Goal: Download file/media

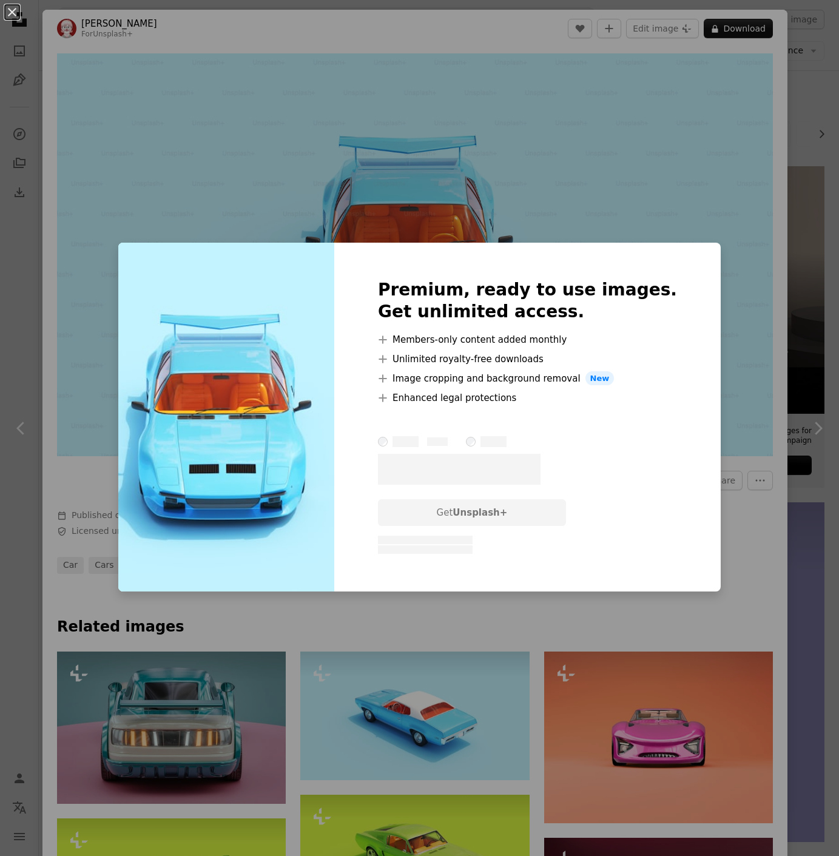
scroll to position [3871, 0]
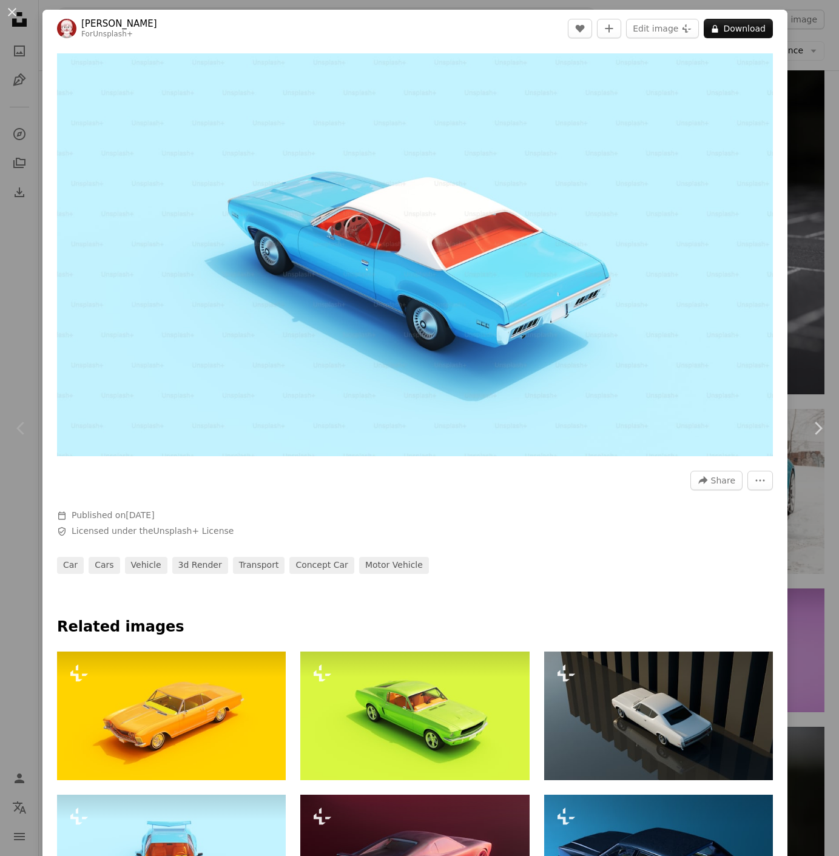
click at [827, 91] on div "An X shape Chevron left Chevron right [PERSON_NAME] For Unsplash+ A heart A plu…" at bounding box center [419, 428] width 839 height 856
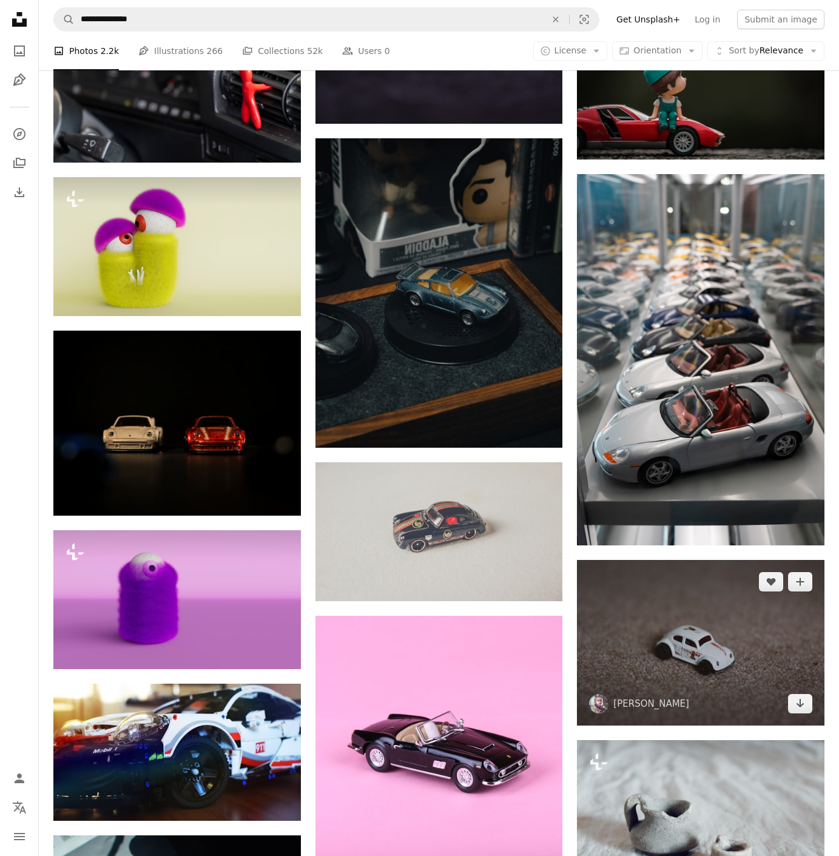
scroll to position [4478, 0]
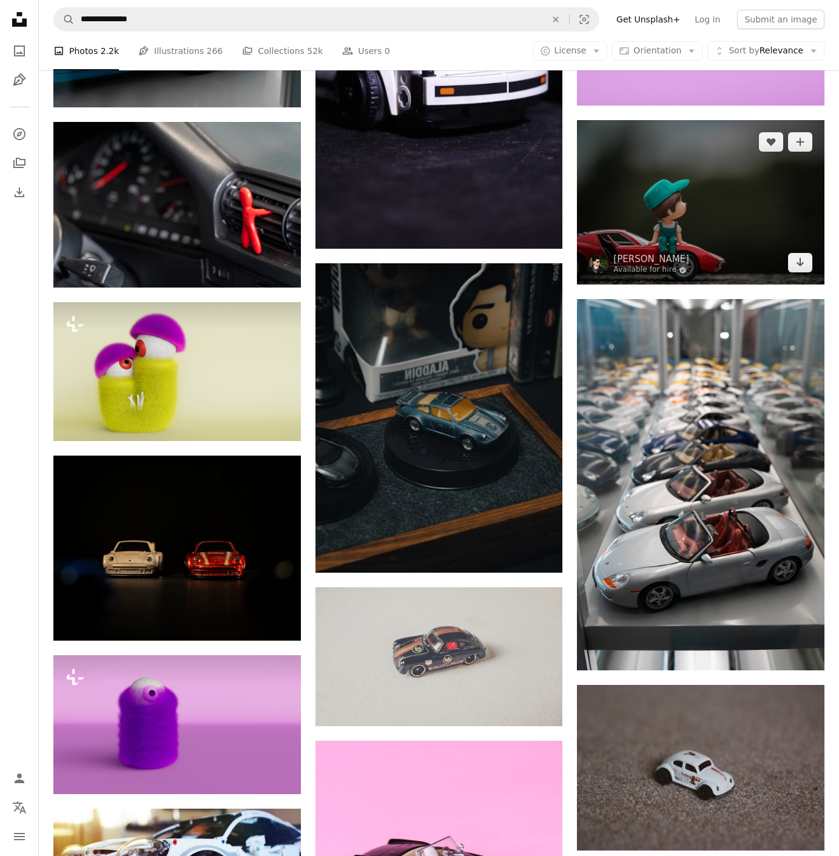
click at [695, 174] on img at bounding box center [701, 202] width 248 height 165
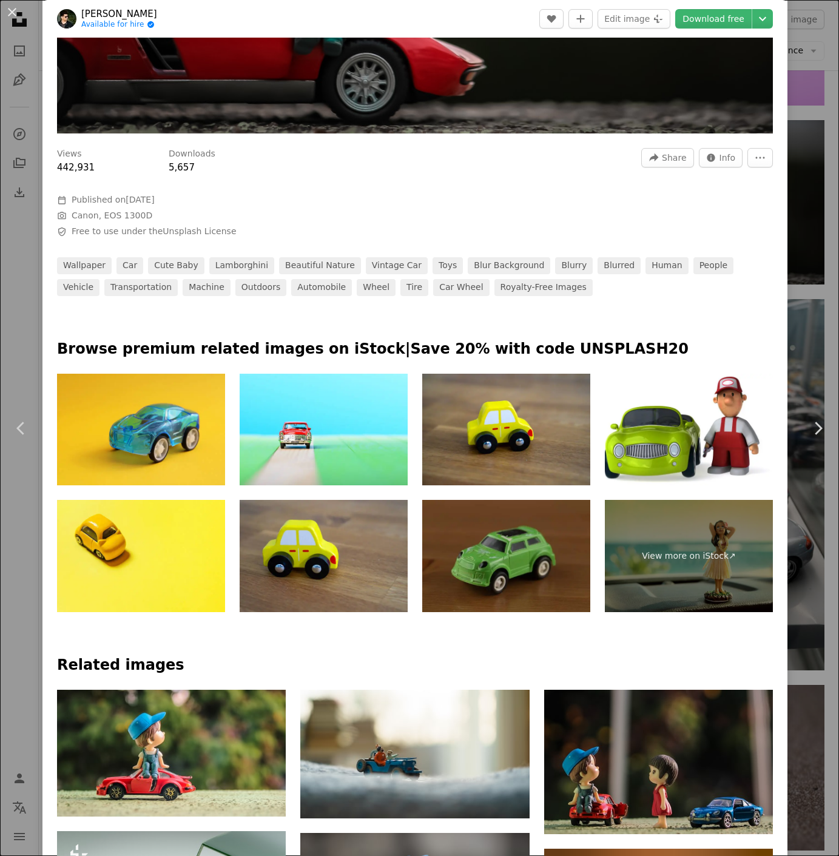
scroll to position [920, 0]
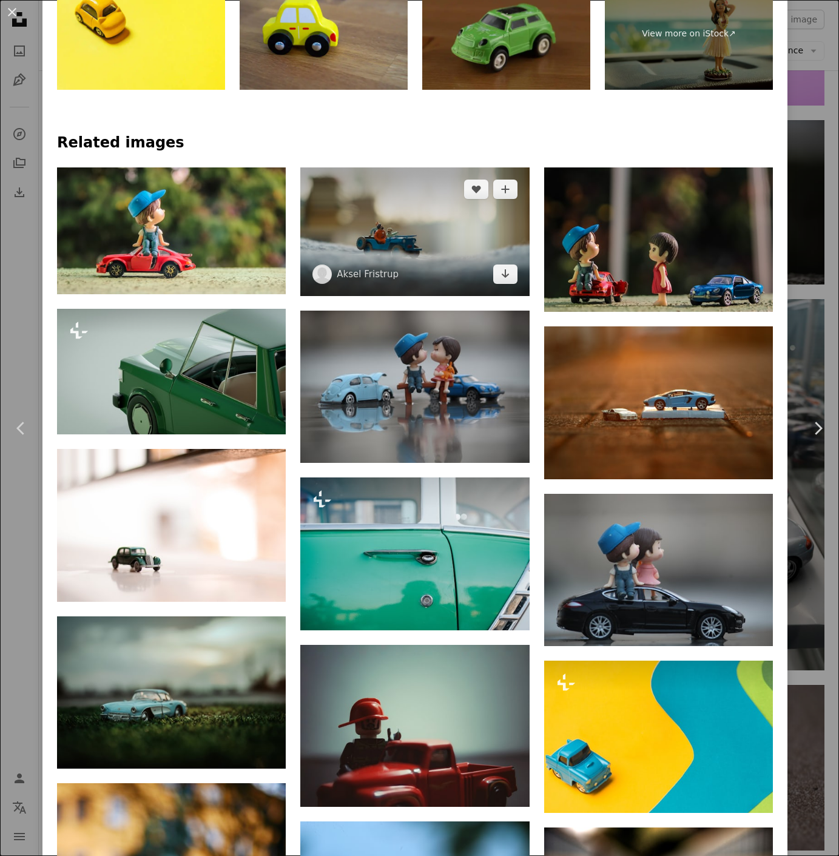
click at [437, 228] on img at bounding box center [414, 231] width 229 height 129
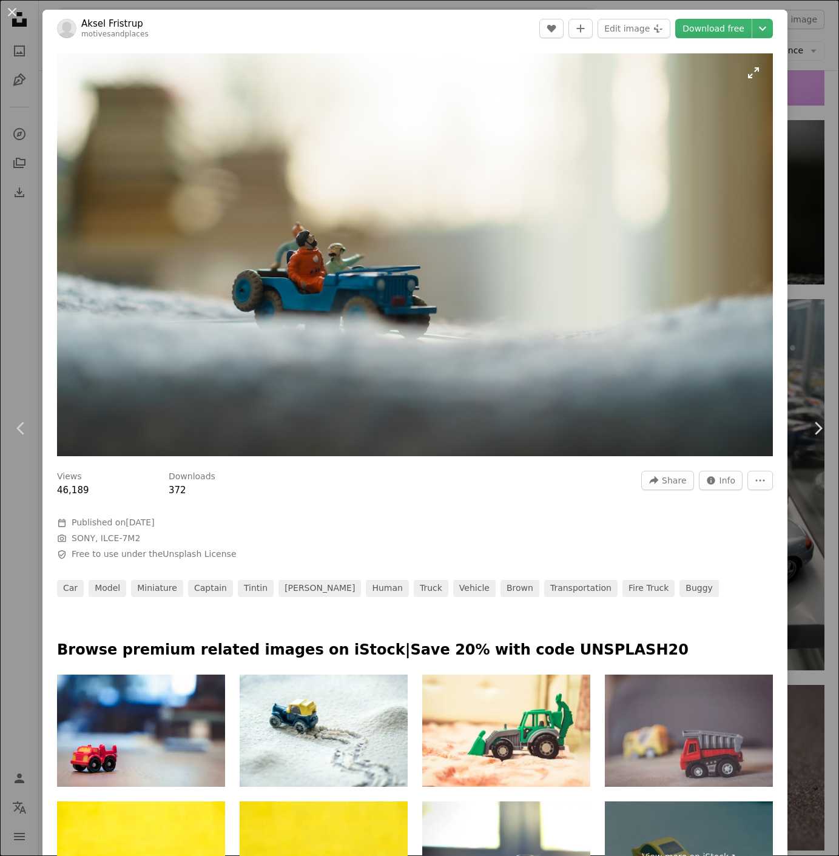
click at [366, 269] on img "Zoom in on this image" at bounding box center [415, 254] width 716 height 403
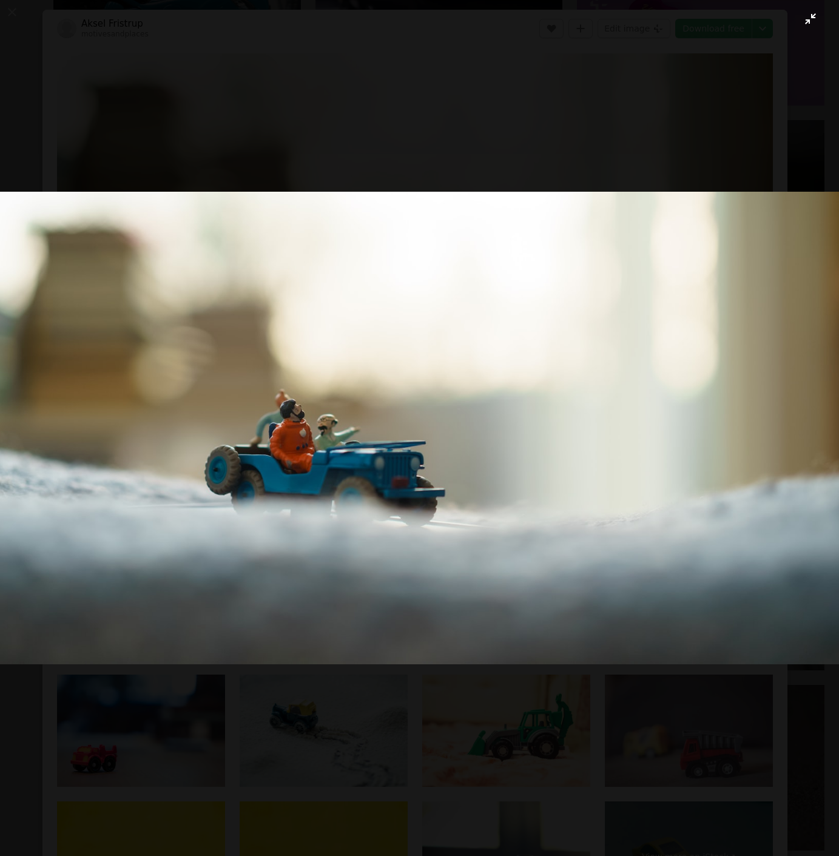
click at [343, 303] on img "Zoom out on this image" at bounding box center [419, 428] width 841 height 473
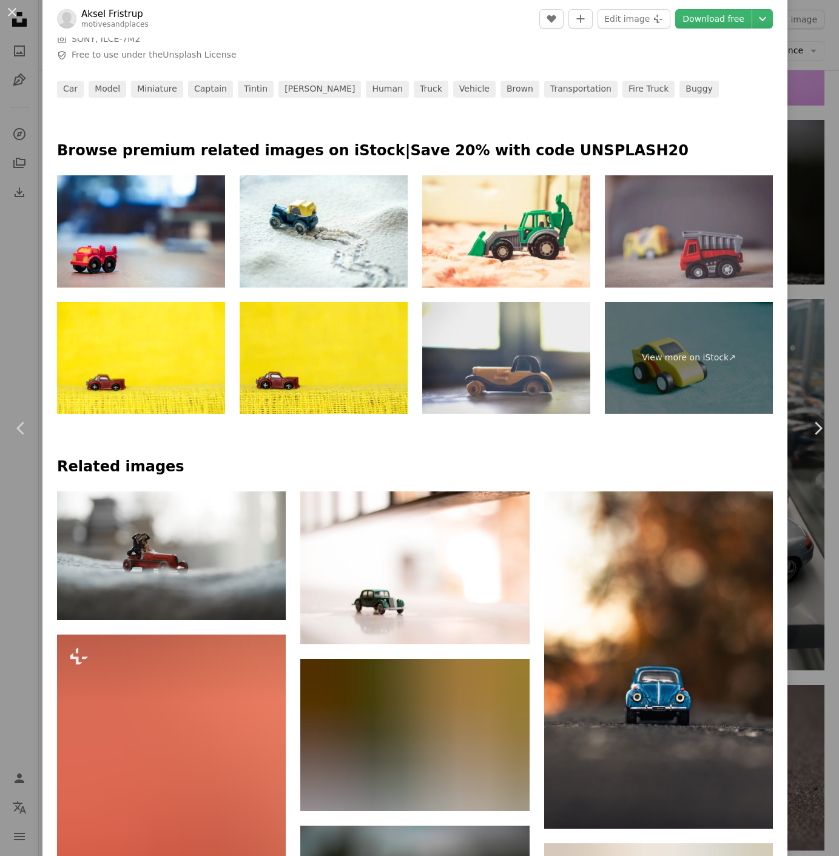
scroll to position [1006, 0]
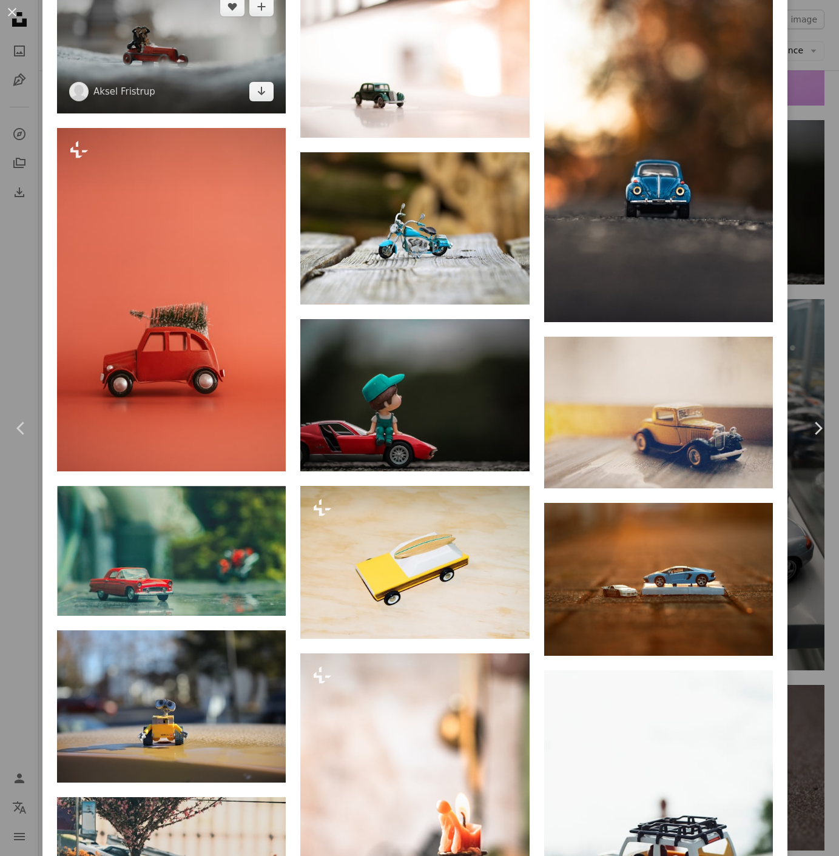
click at [143, 37] on img at bounding box center [171, 49] width 229 height 129
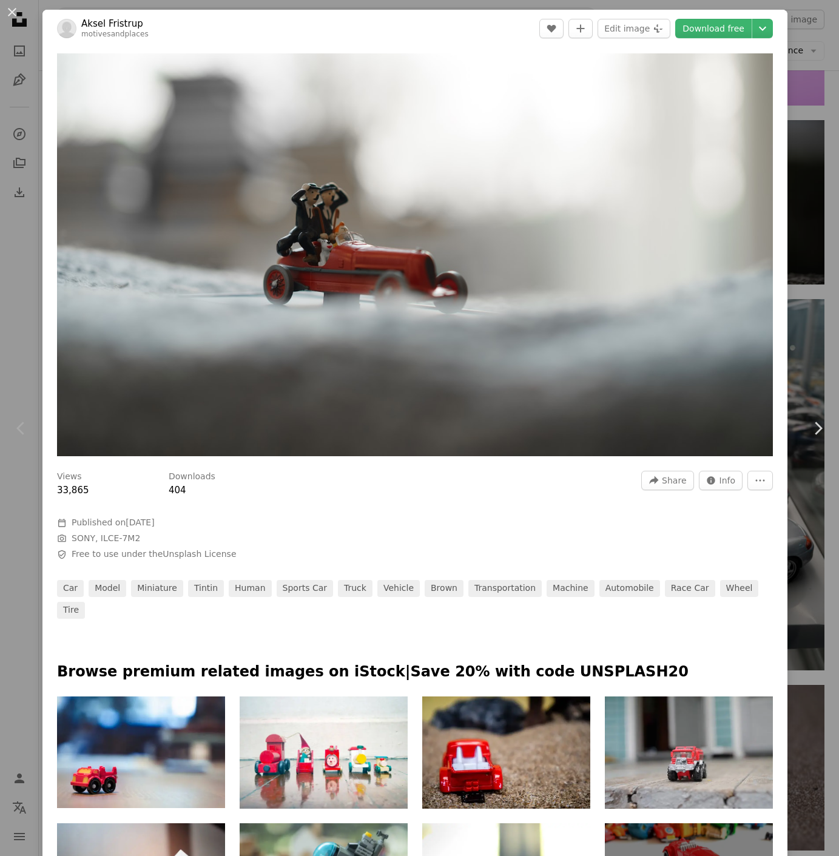
click at [799, 155] on div "An X shape Chevron left Chevron right [PERSON_NAME] motivesandplaces A heart A …" at bounding box center [419, 428] width 839 height 856
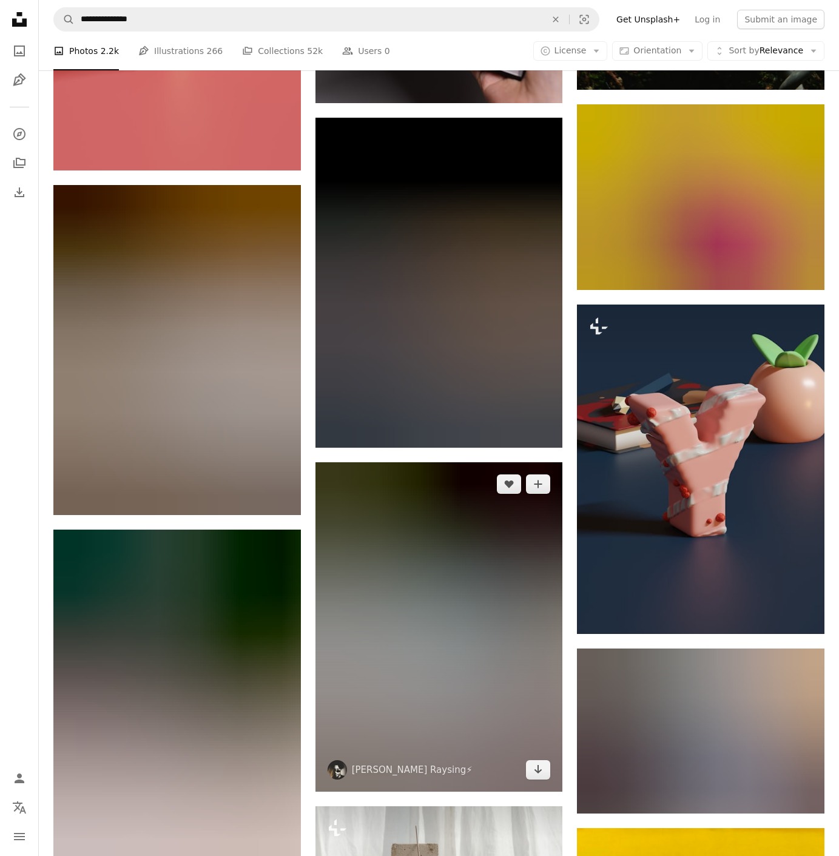
scroll to position [7525, 0]
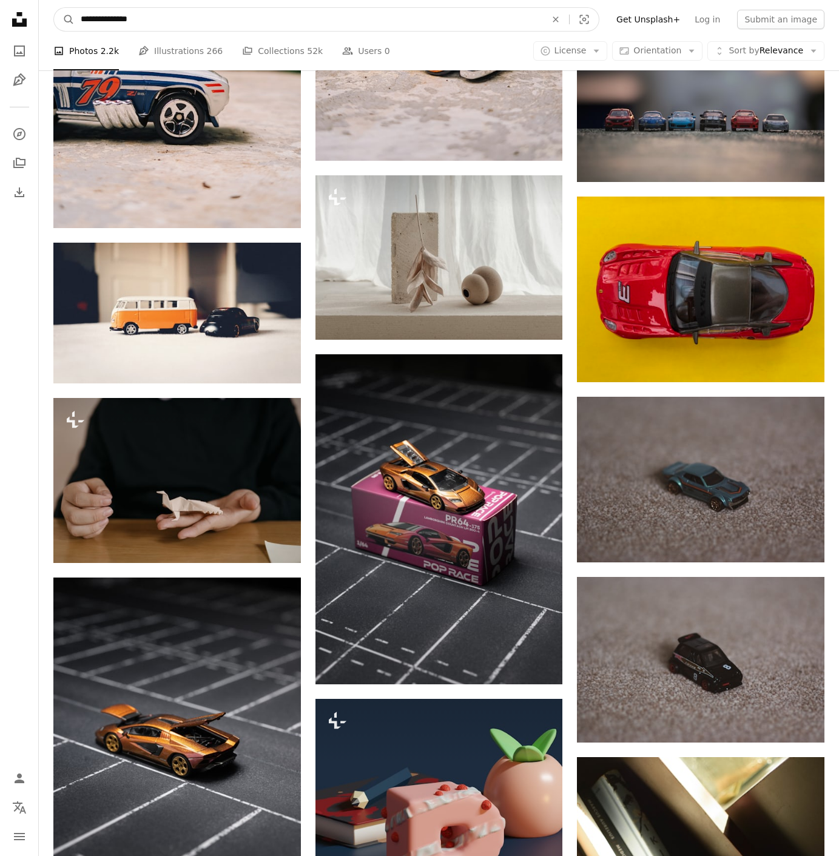
drag, startPoint x: 249, startPoint y: 20, endPoint x: 0, endPoint y: 8, distance: 249.7
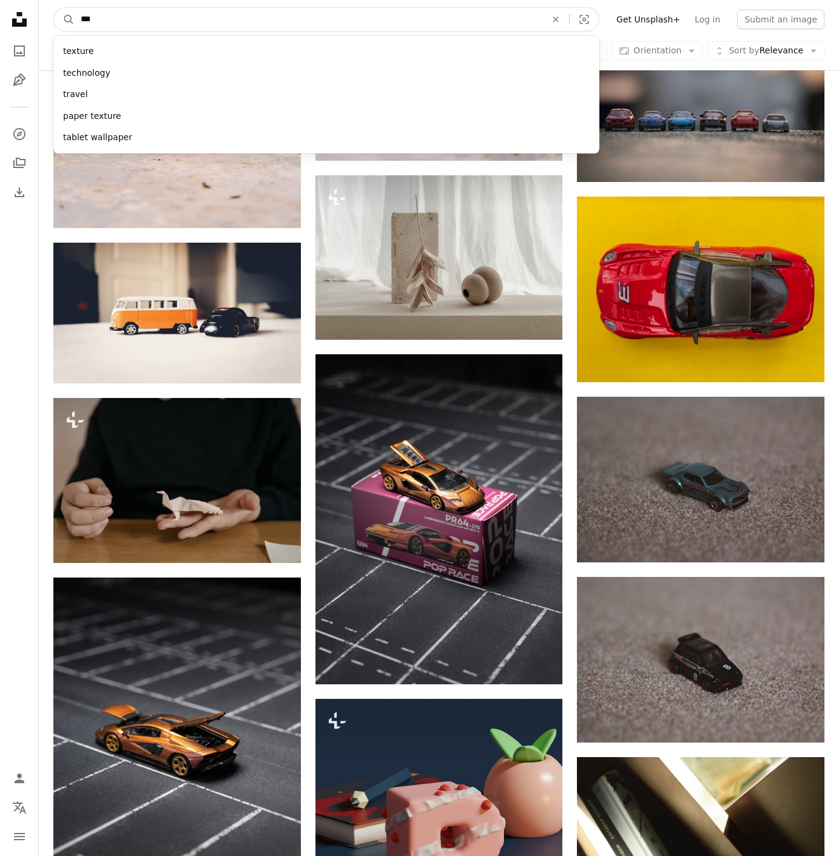
type input "****"
click at [64, 19] on button "A magnifying glass" at bounding box center [64, 19] width 21 height 23
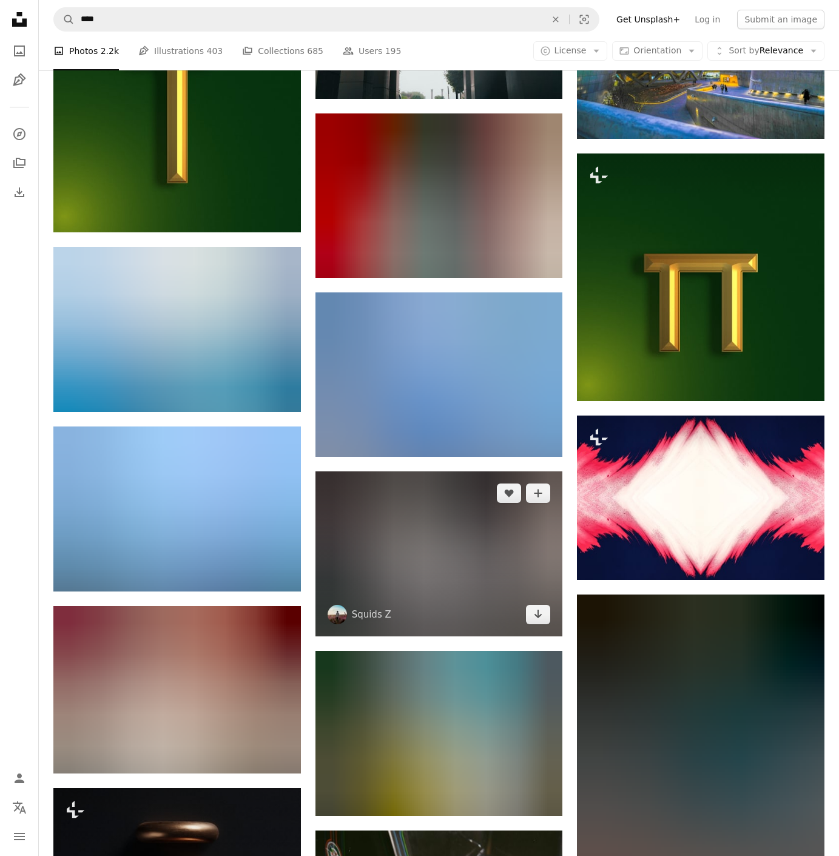
scroll to position [6501, 0]
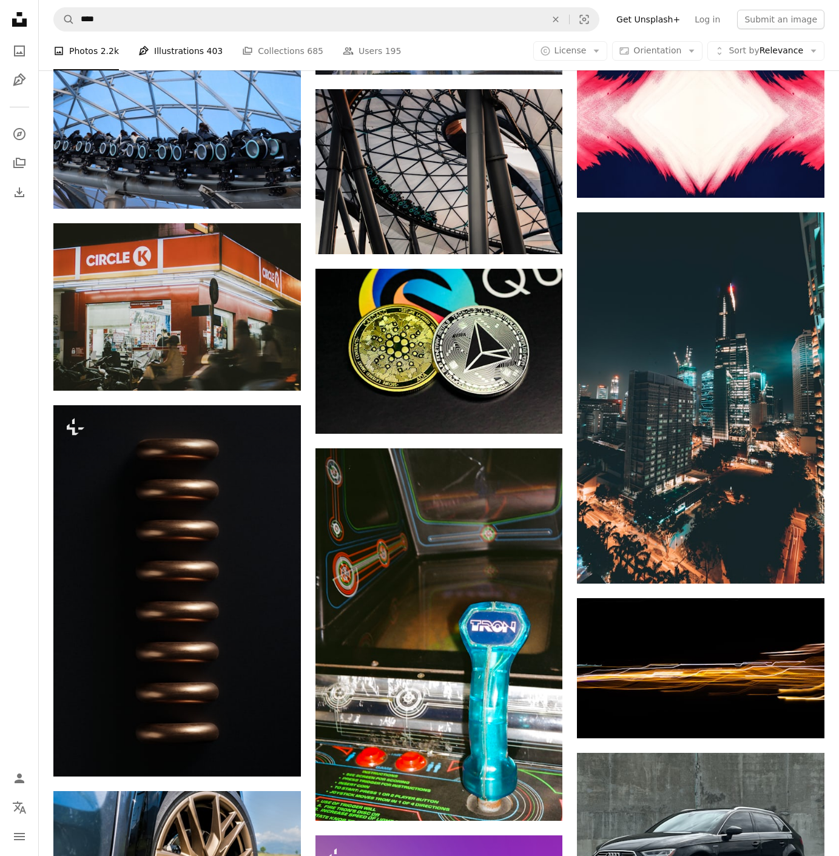
click at [180, 53] on link "Pen Tool Illustrations 403" at bounding box center [180, 51] width 84 height 39
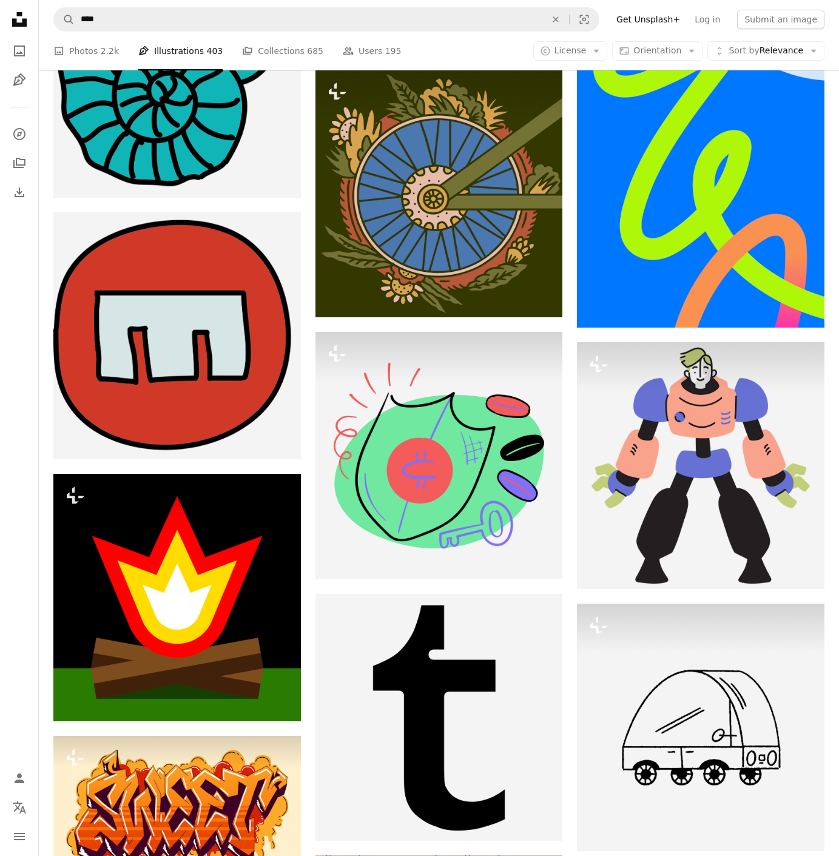
scroll to position [862, 0]
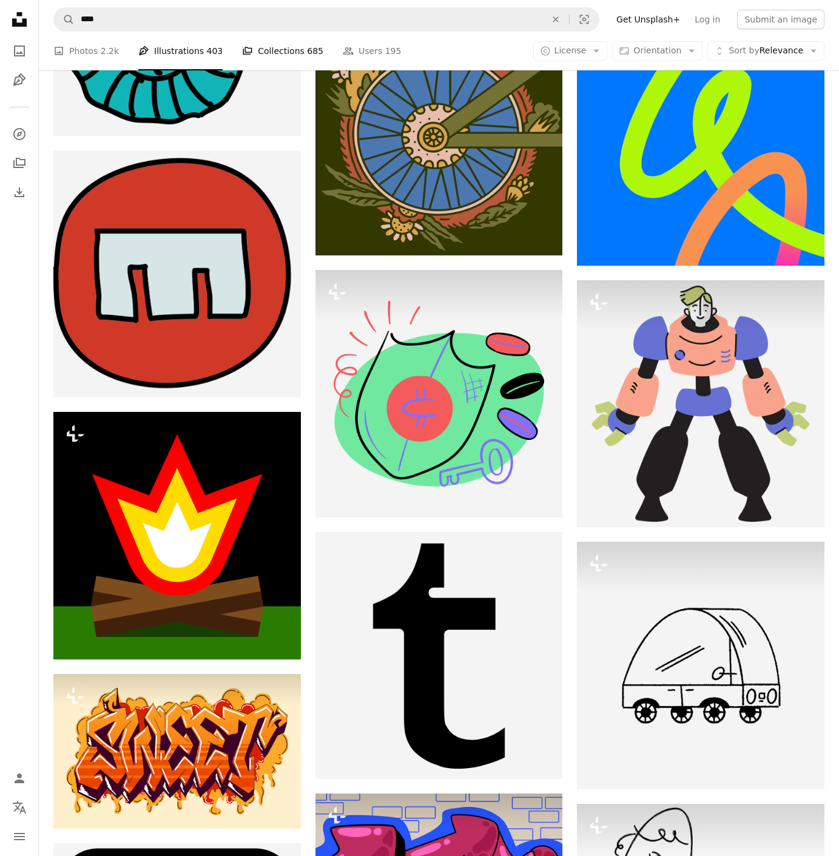
click at [259, 56] on link "A stack of folders Collections 685" at bounding box center [282, 51] width 81 height 39
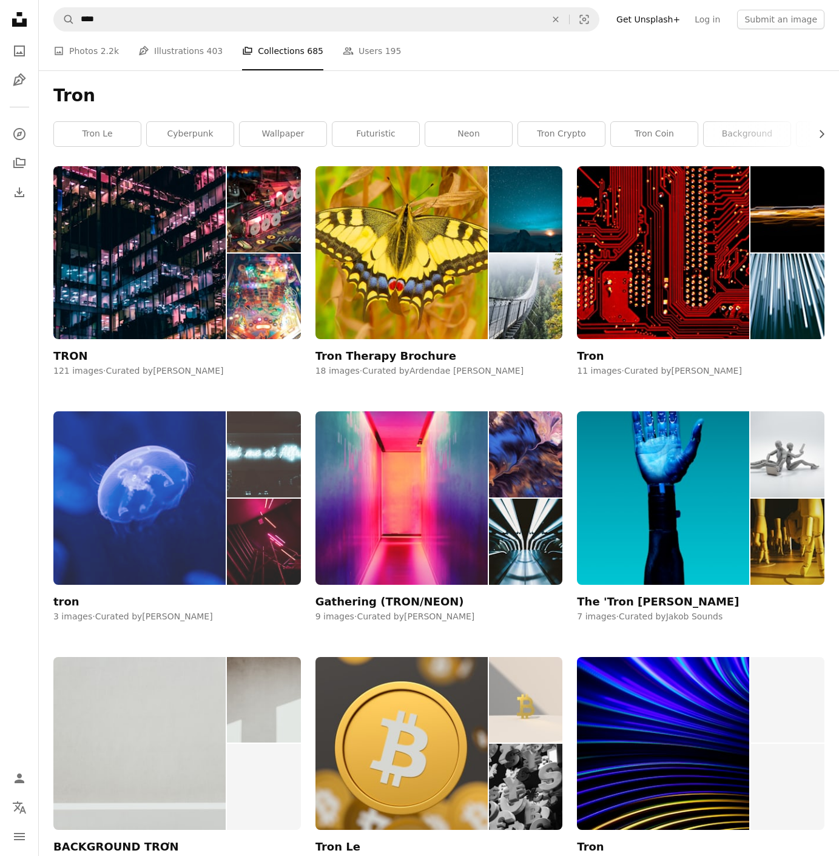
click at [159, 565] on img at bounding box center [139, 497] width 172 height 173
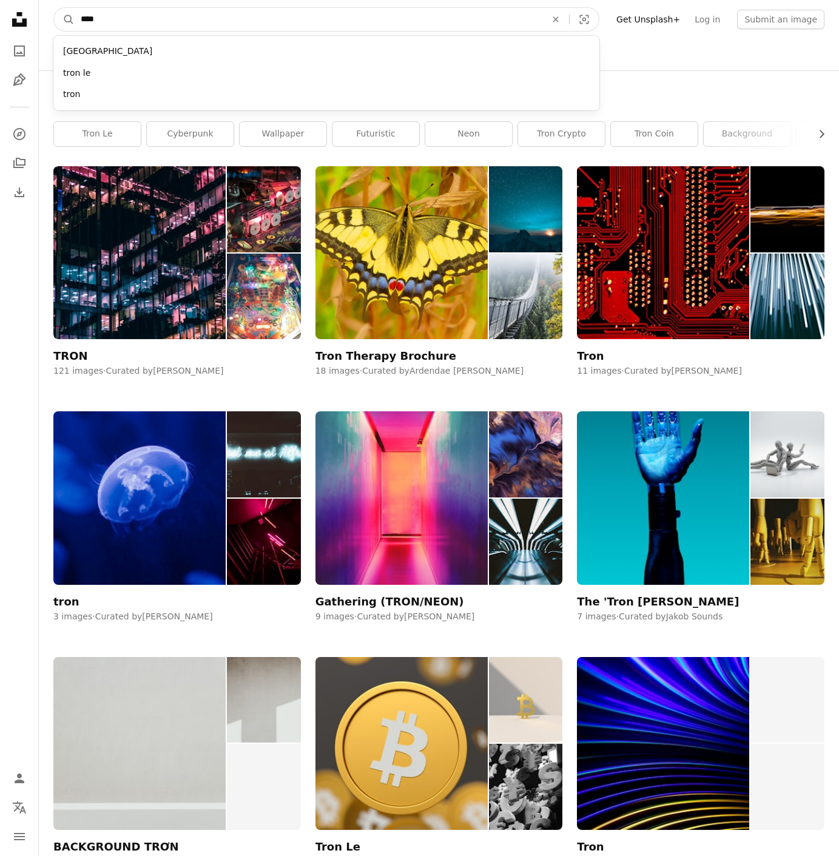
drag, startPoint x: 190, startPoint y: 15, endPoint x: 40, endPoint y: 22, distance: 150.1
click at [57, 25] on form "A magnifying glass **** trondheim tron le tron An X shape Visual search" at bounding box center [326, 19] width 546 height 24
type input "********"
click at [64, 19] on button "A magnifying glass" at bounding box center [64, 19] width 21 height 23
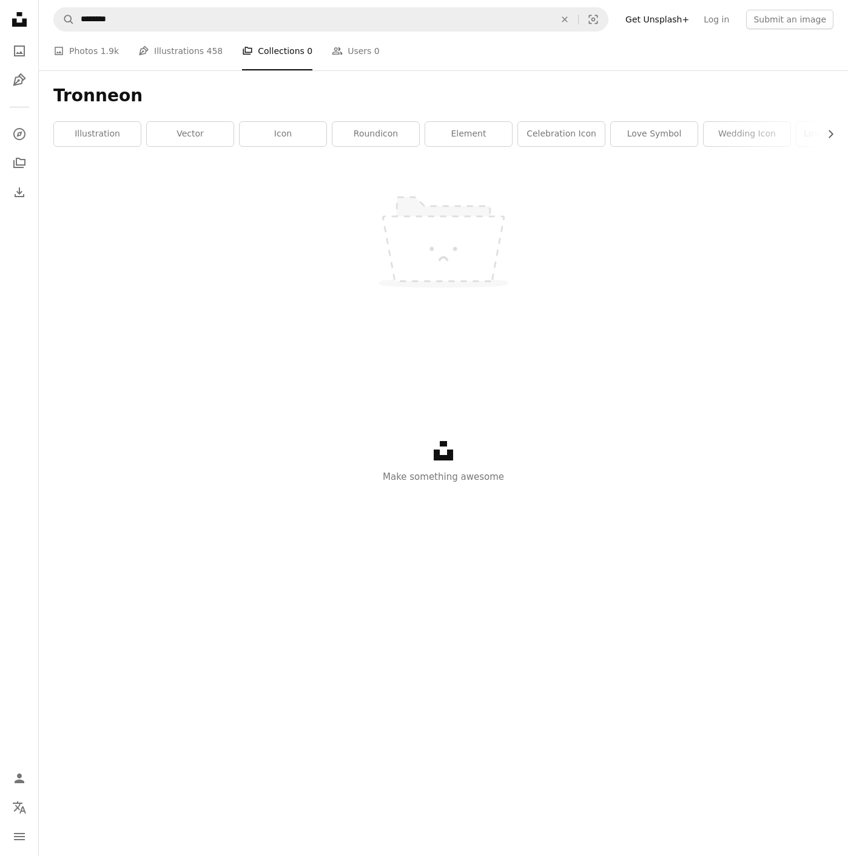
click at [13, 24] on icon at bounding box center [19, 19] width 15 height 15
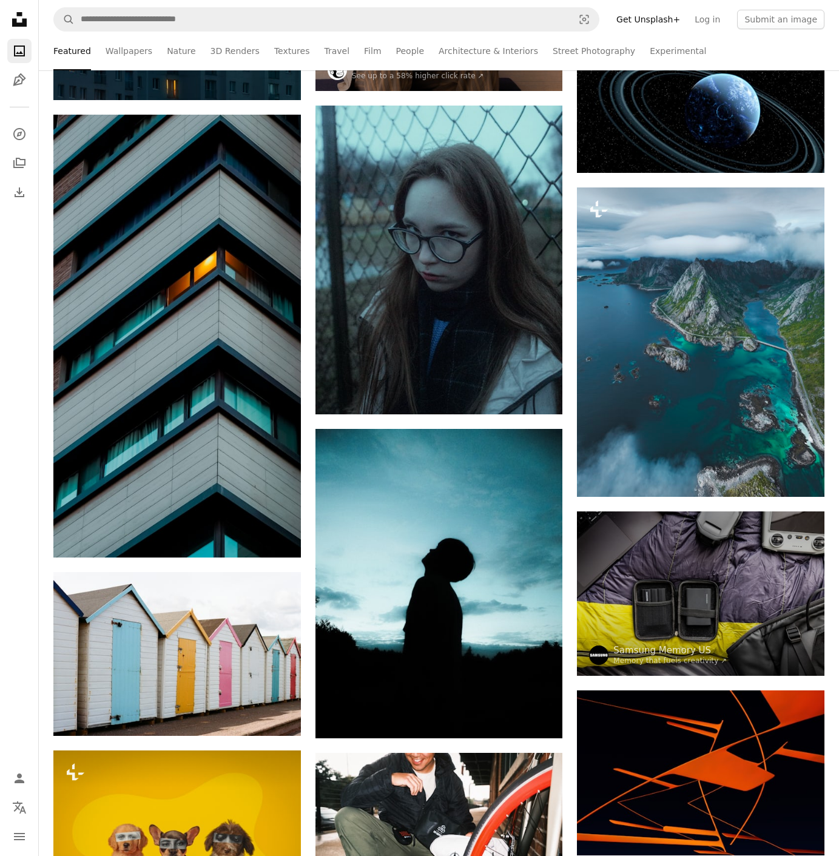
scroll to position [3120, 0]
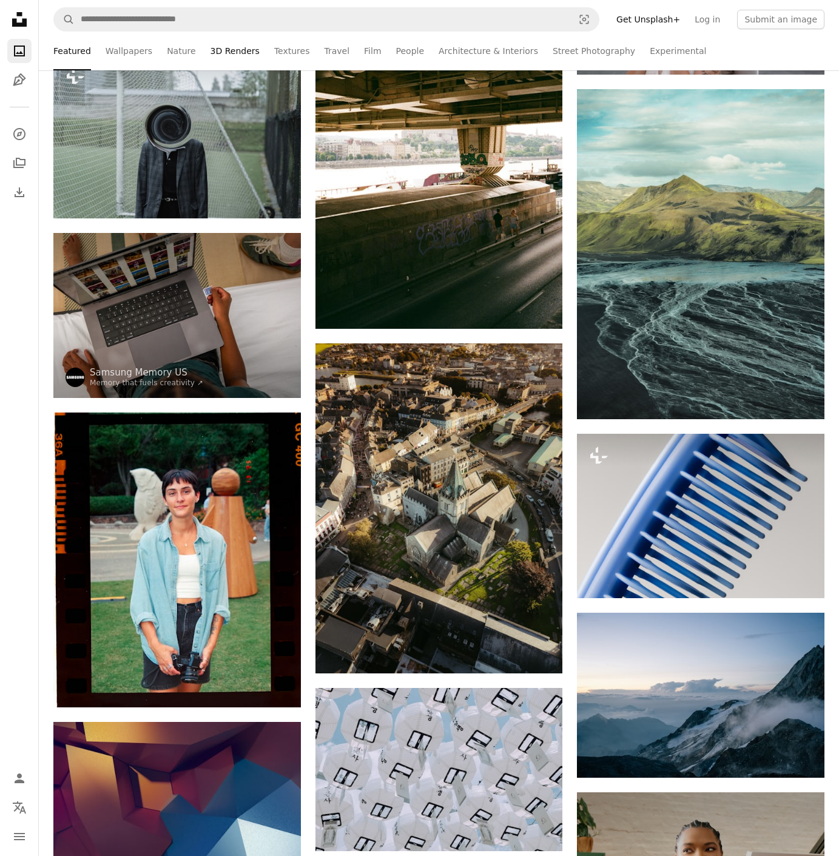
click at [218, 46] on link "3D Renders" at bounding box center [235, 51] width 49 height 39
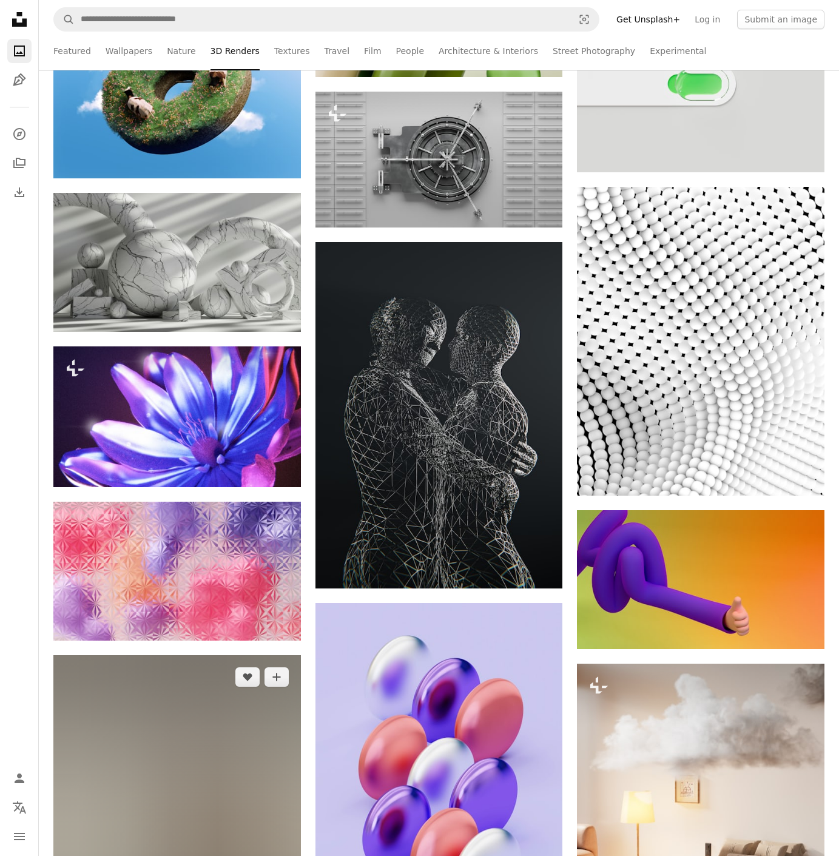
scroll to position [12934, 0]
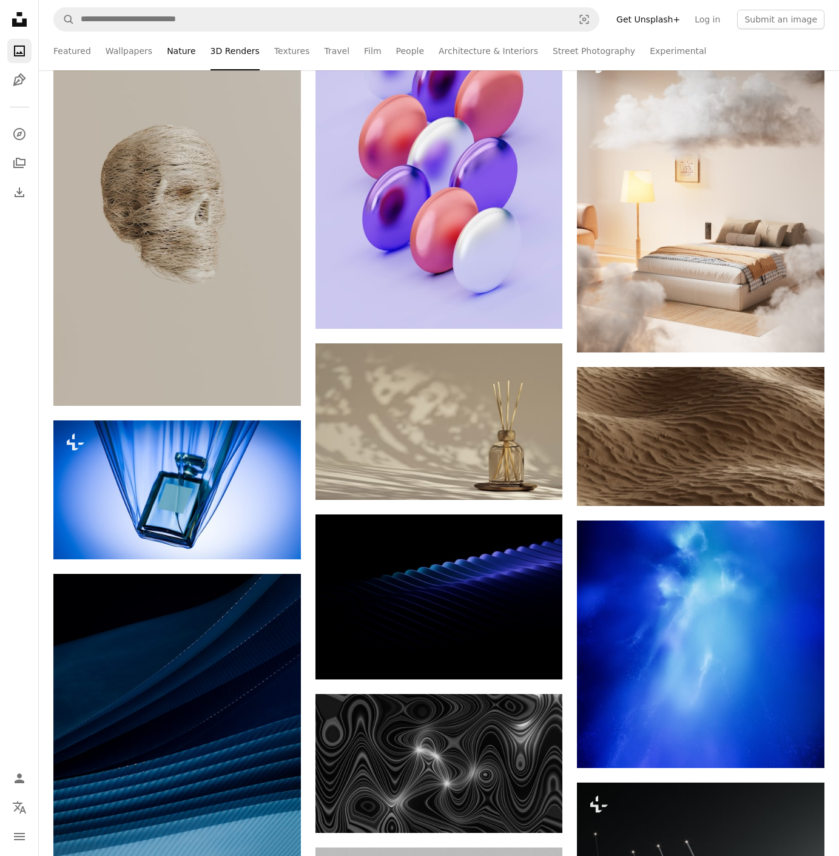
click at [183, 53] on link "Nature" at bounding box center [181, 51] width 29 height 39
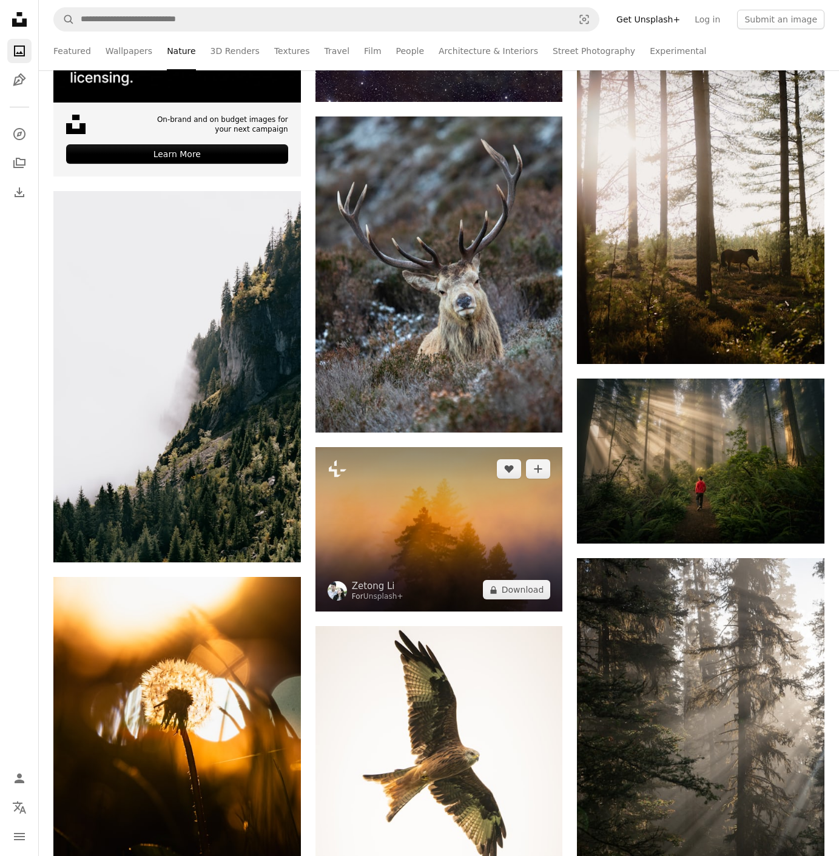
scroll to position [594, 0]
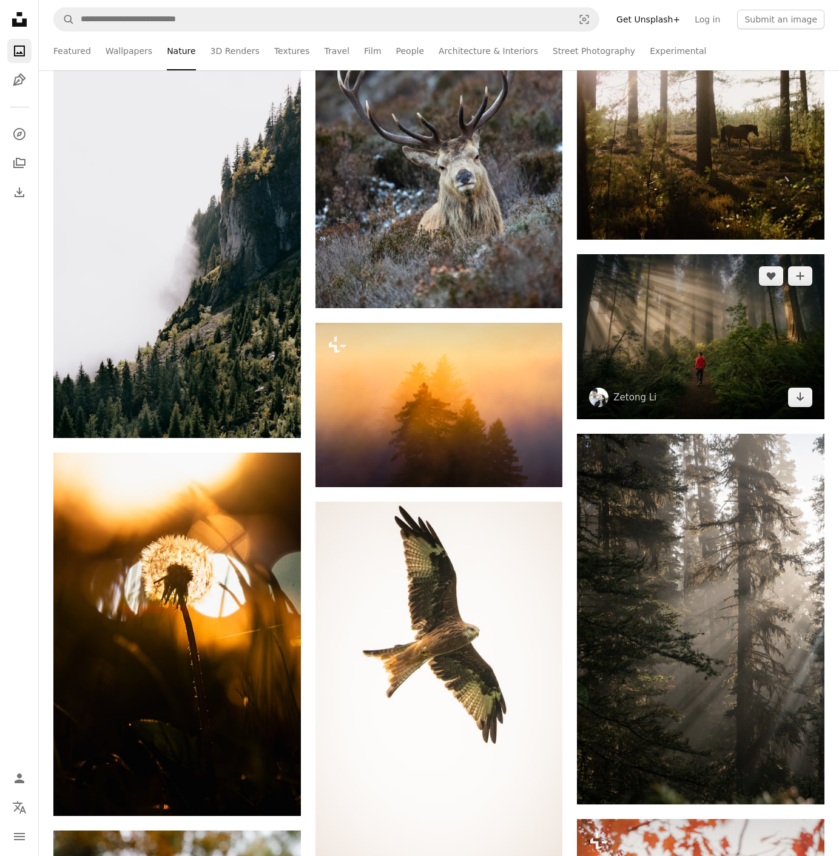
click at [719, 369] on img at bounding box center [701, 336] width 248 height 165
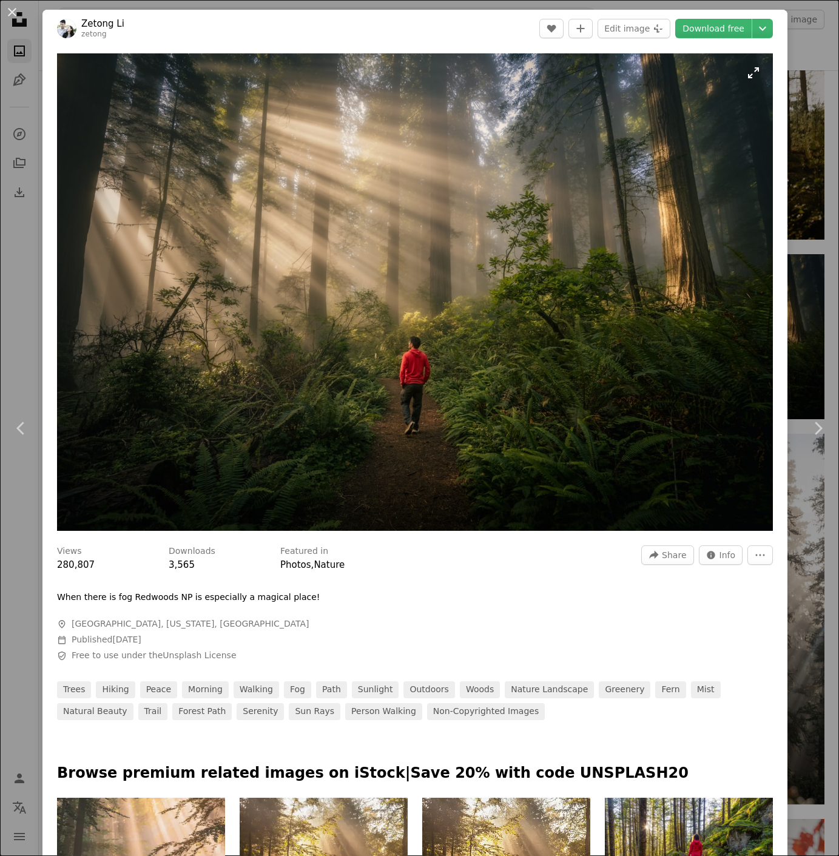
click at [425, 381] on img "Zoom in on this image" at bounding box center [415, 292] width 716 height 478
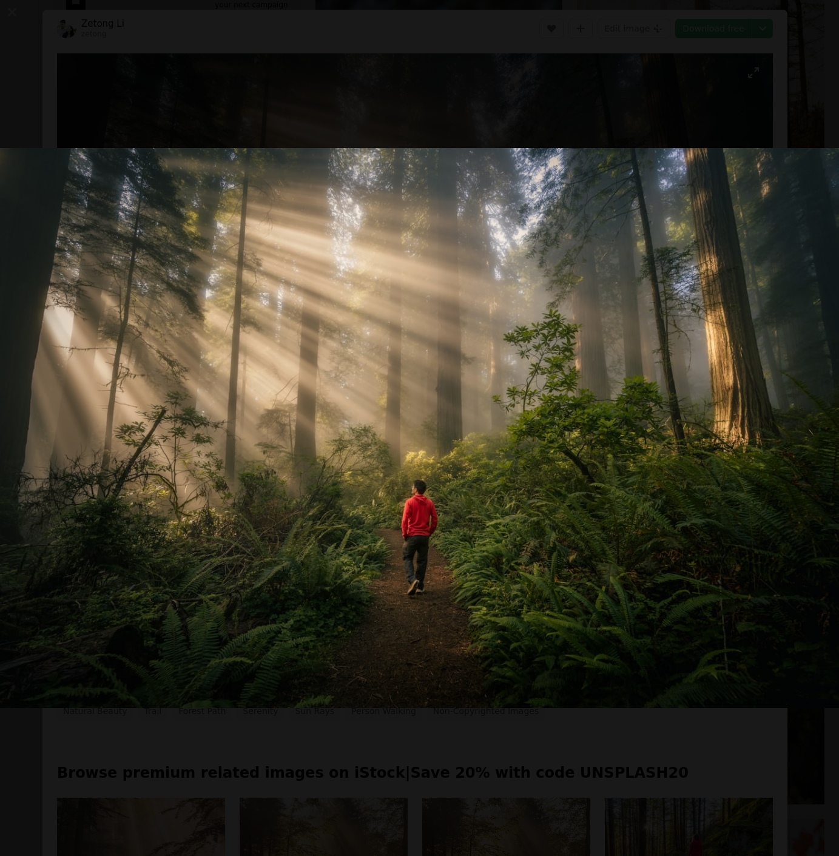
click at [425, 381] on img "Zoom out on this image" at bounding box center [419, 428] width 841 height 561
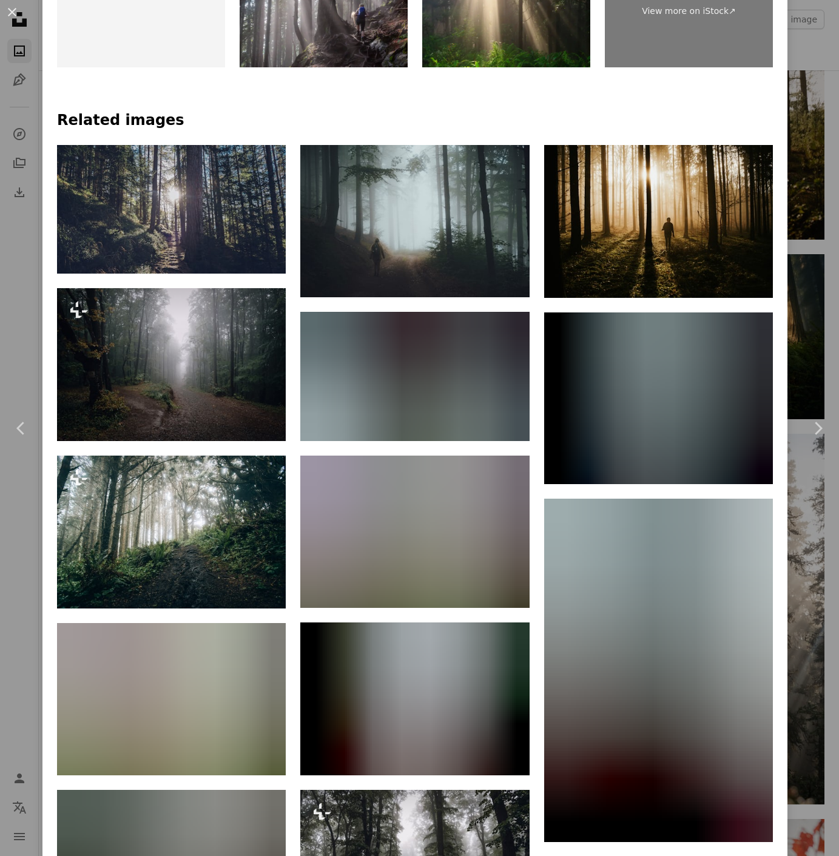
scroll to position [969, 0]
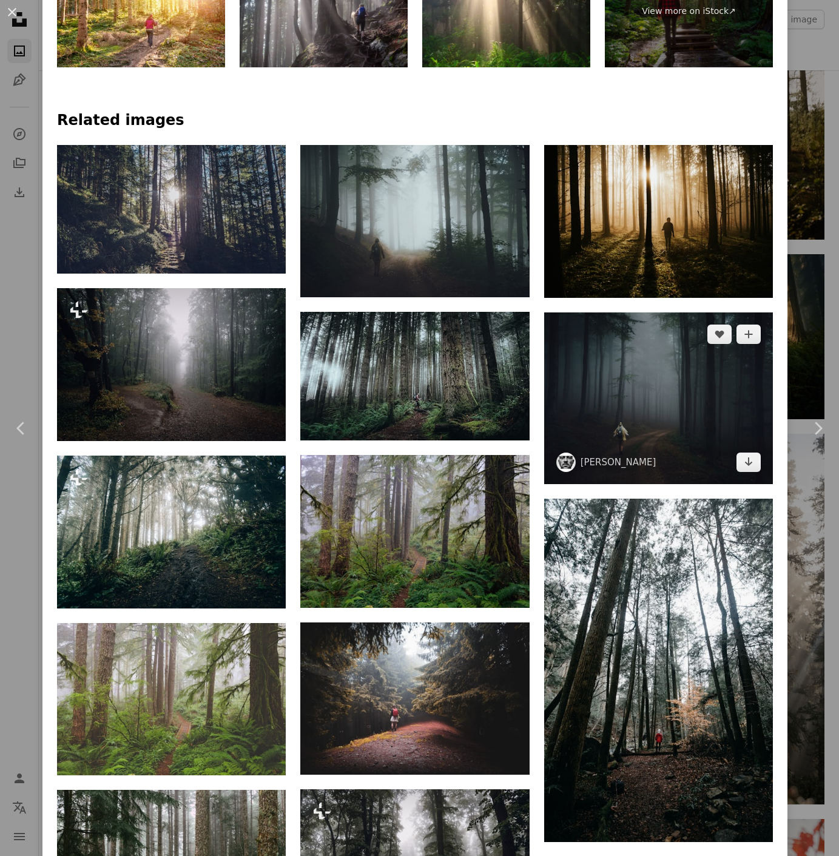
click at [654, 371] on img at bounding box center [658, 399] width 229 height 172
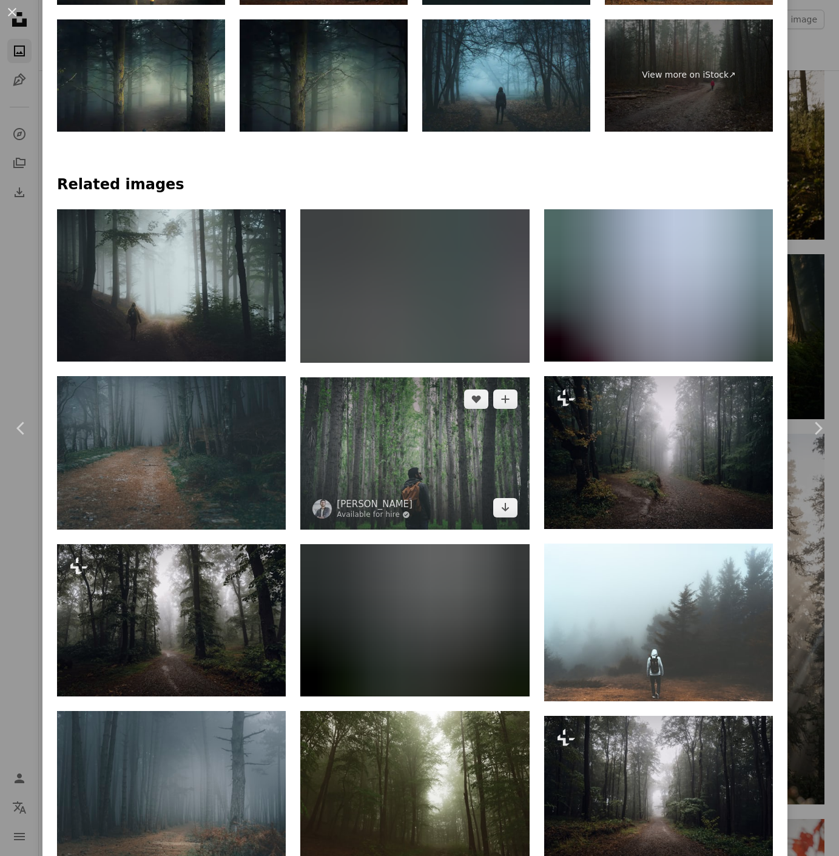
scroll to position [1125, 0]
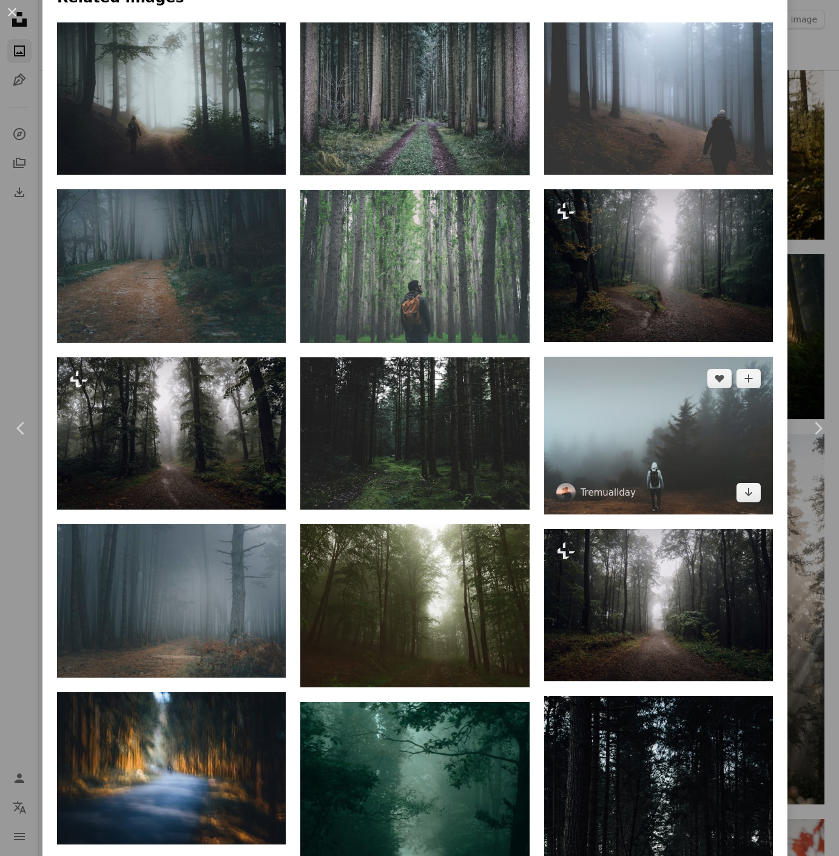
click at [643, 435] on img at bounding box center [658, 436] width 229 height 158
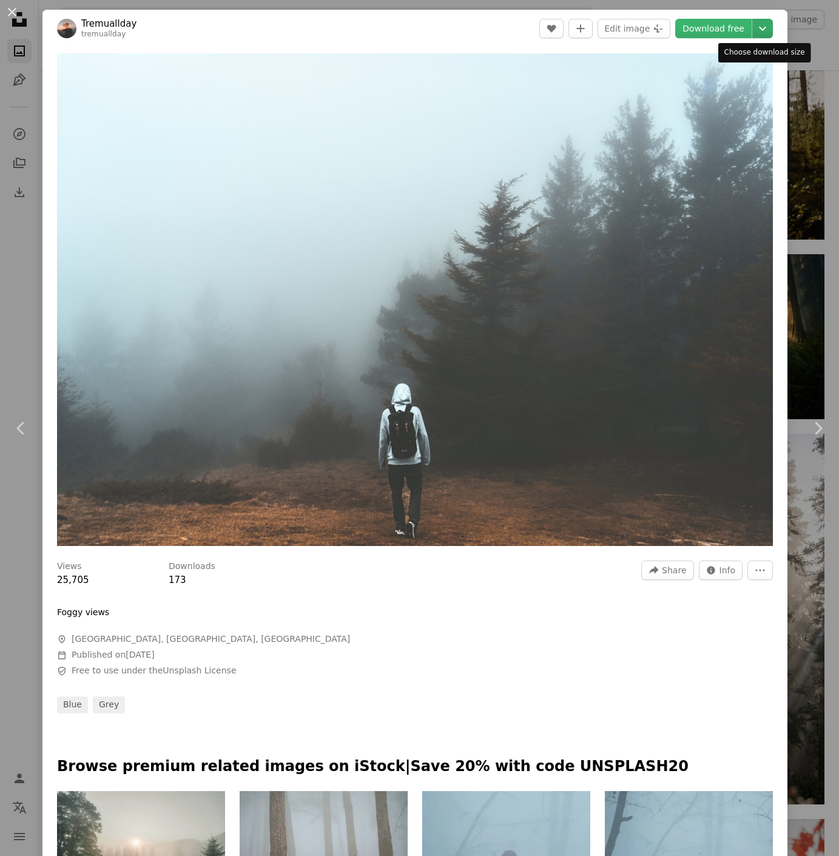
click at [762, 32] on icon "Chevron down" at bounding box center [762, 28] width 19 height 15
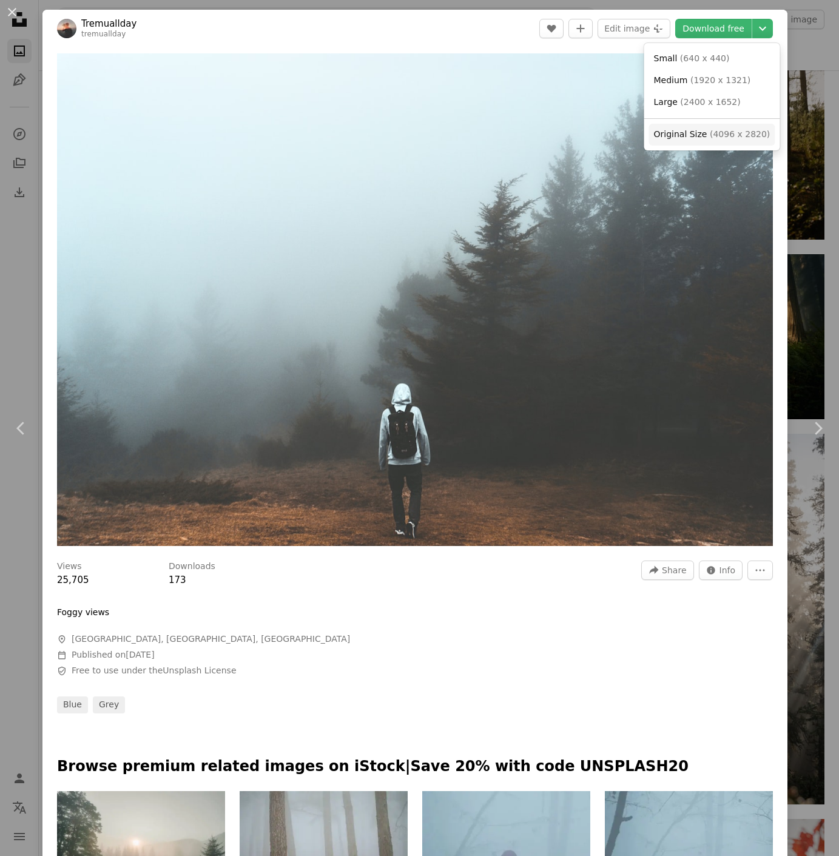
click at [729, 129] on span "( 4096 x 2820 )" at bounding box center [740, 134] width 60 height 10
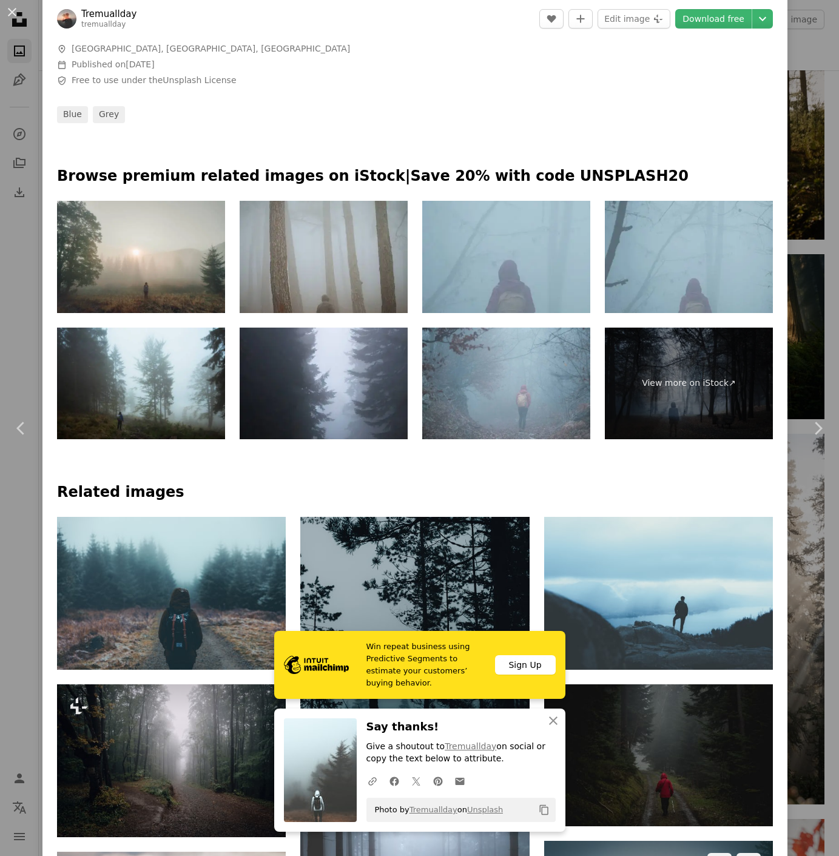
scroll to position [723, 0]
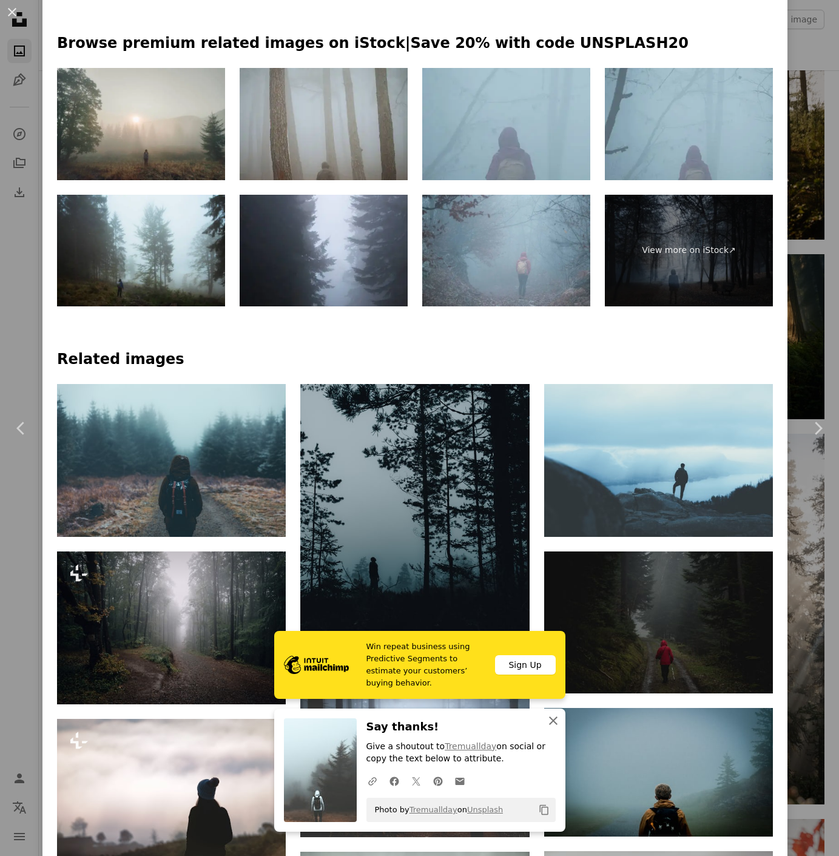
click at [554, 723] on icon "An X shape" at bounding box center [553, 721] width 15 height 15
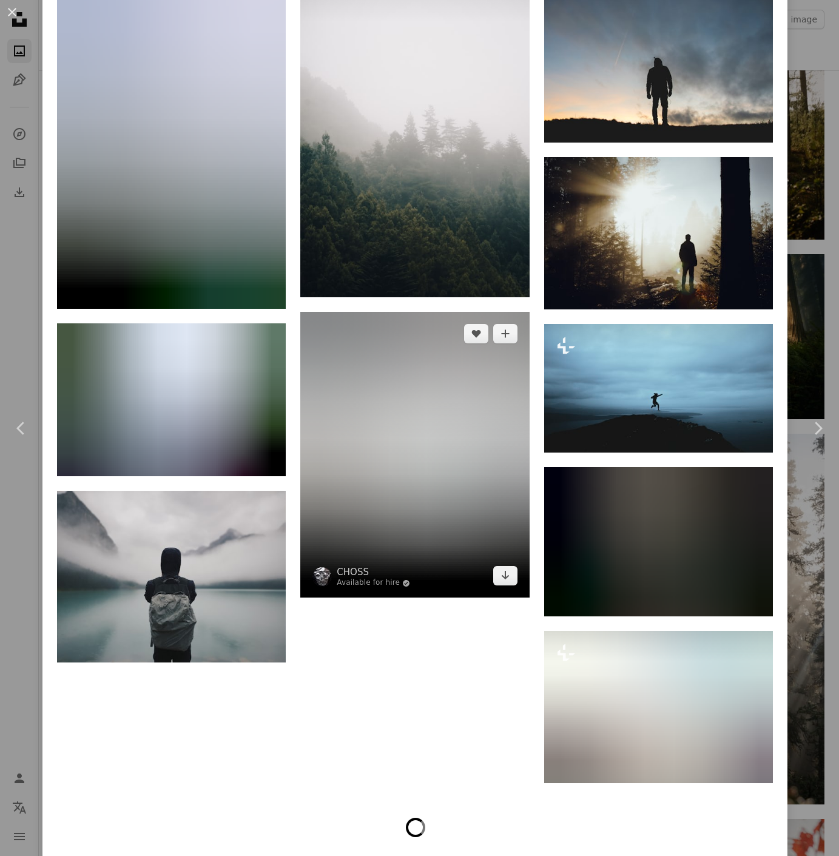
scroll to position [3483, 0]
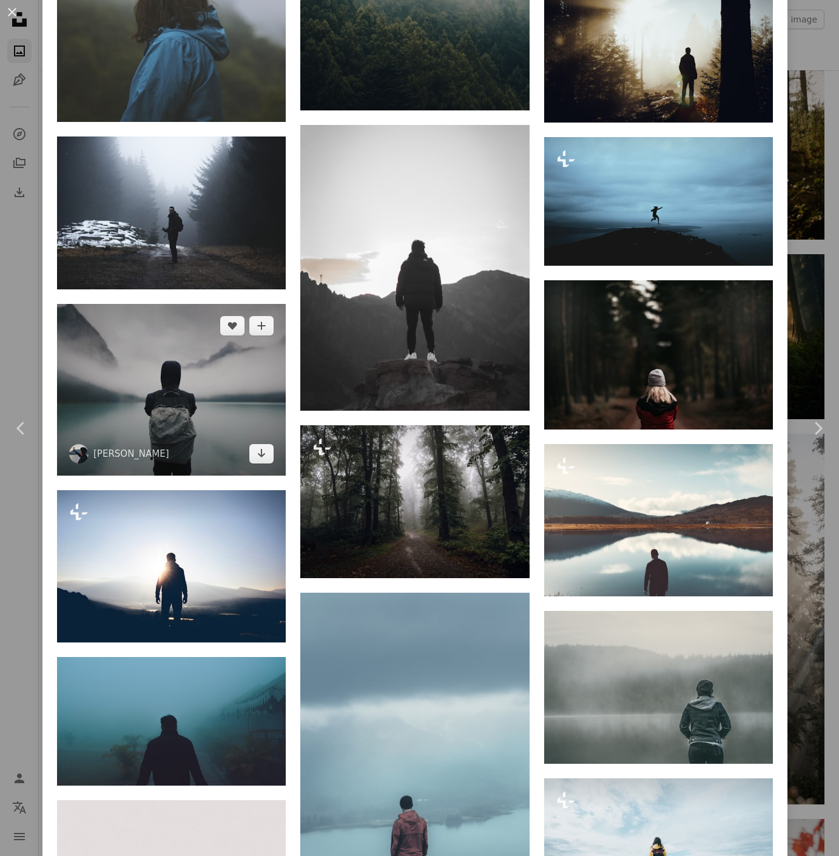
click at [200, 400] on img at bounding box center [171, 390] width 229 height 172
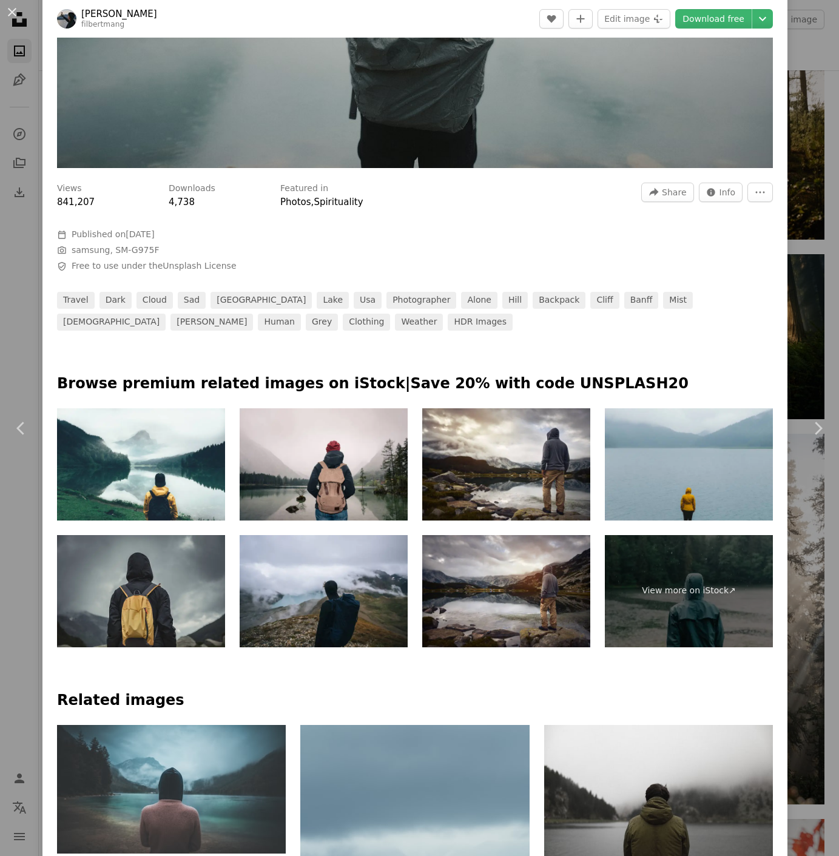
scroll to position [1117, 0]
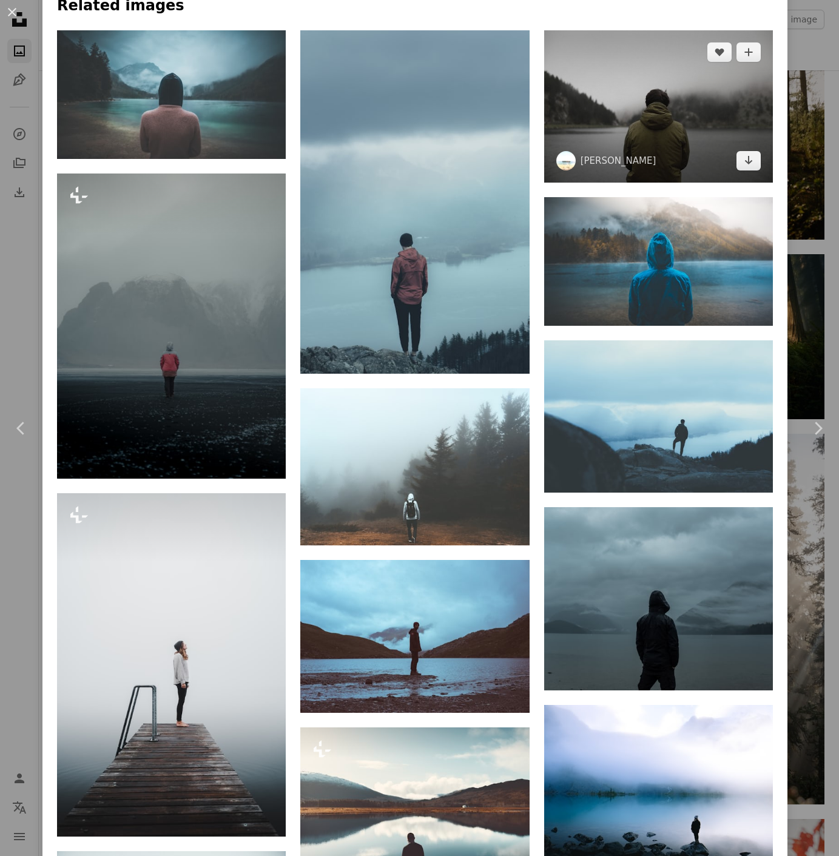
click at [663, 121] on img at bounding box center [658, 106] width 229 height 152
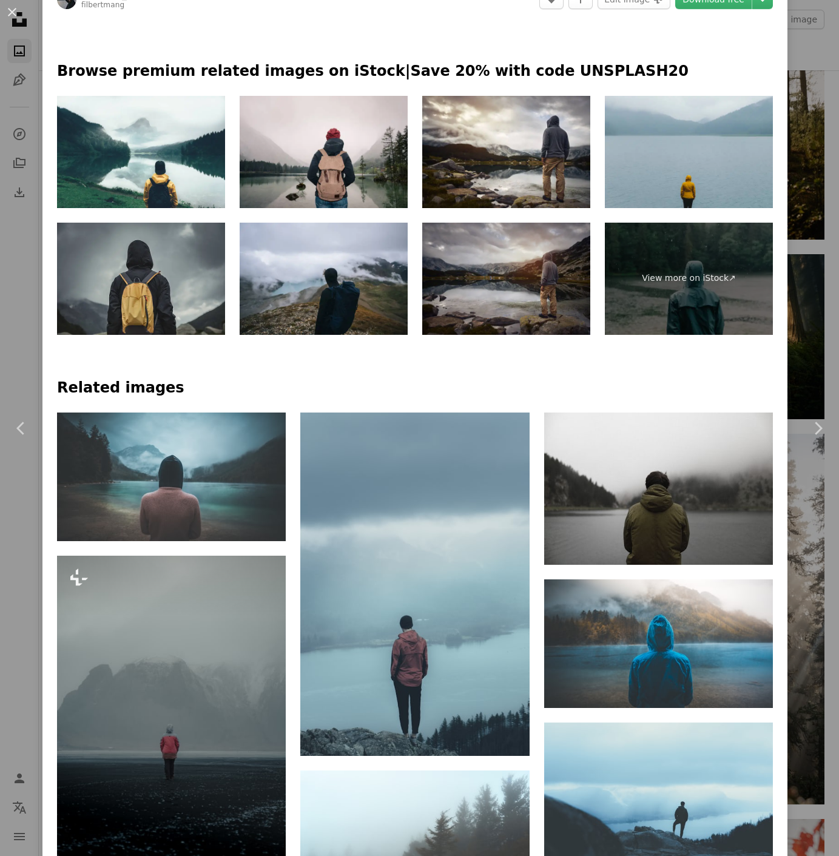
scroll to position [984, 0]
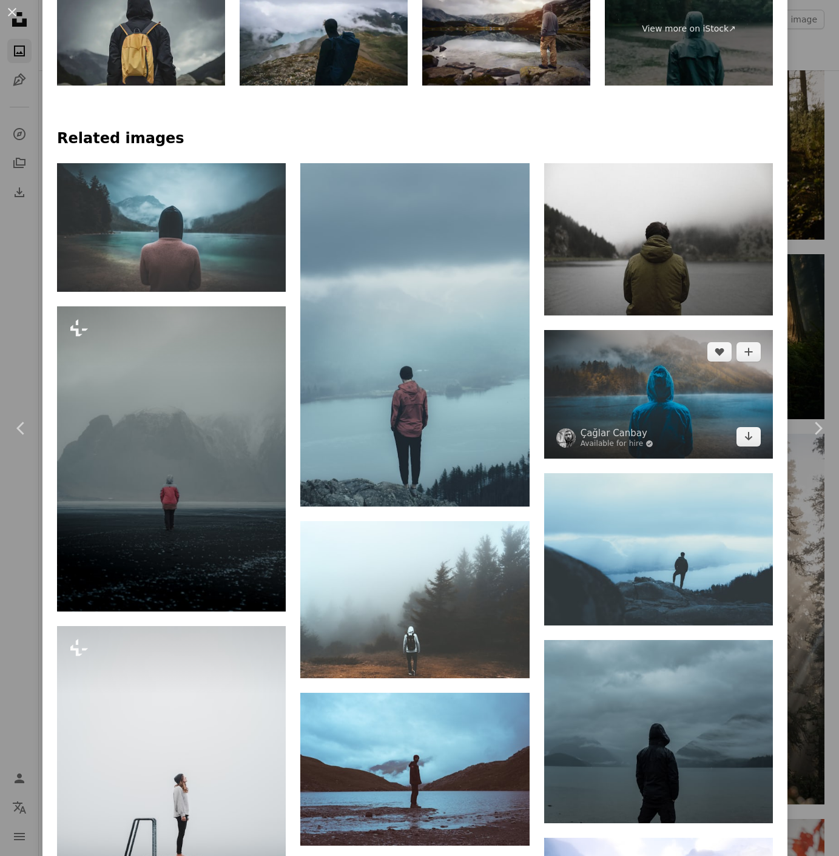
click at [637, 382] on img at bounding box center [658, 394] width 229 height 129
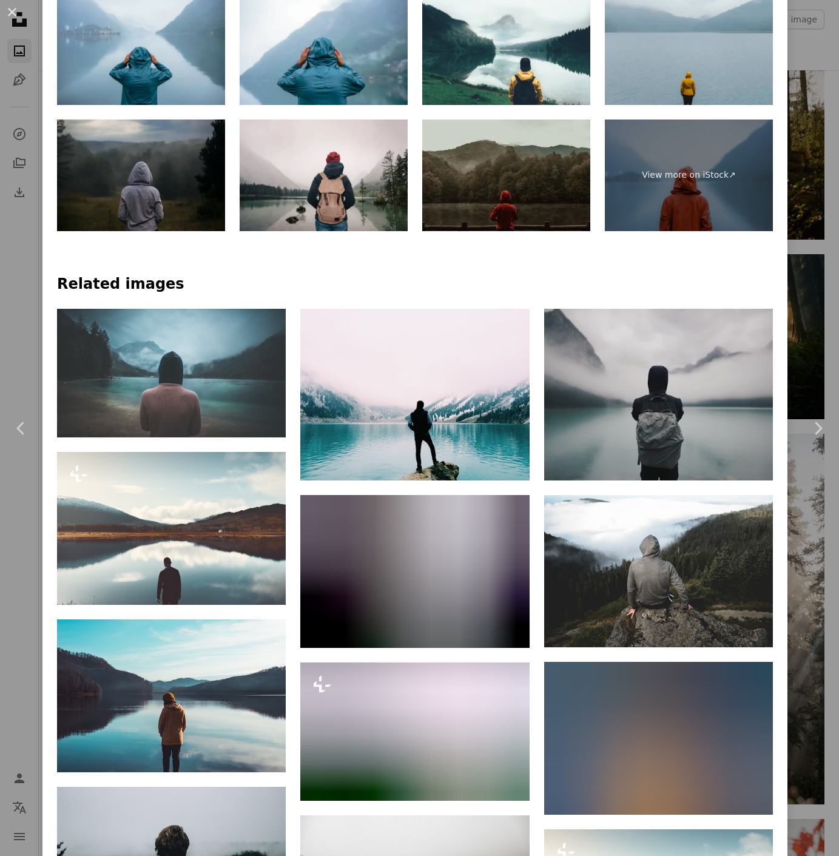
scroll to position [1035, 0]
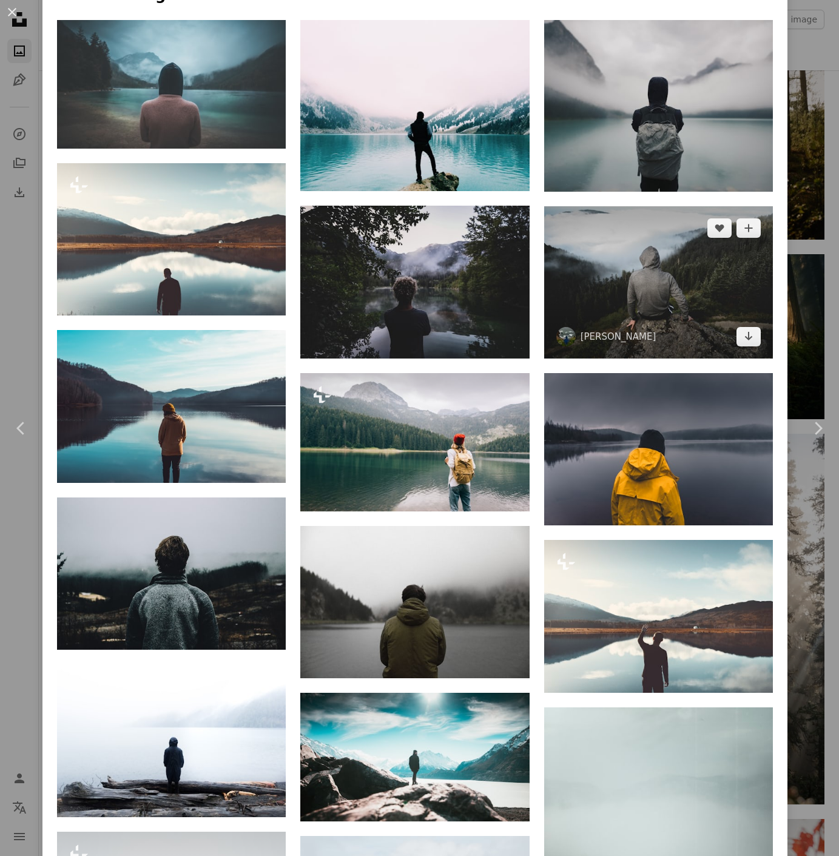
click at [662, 245] on img at bounding box center [658, 282] width 229 height 152
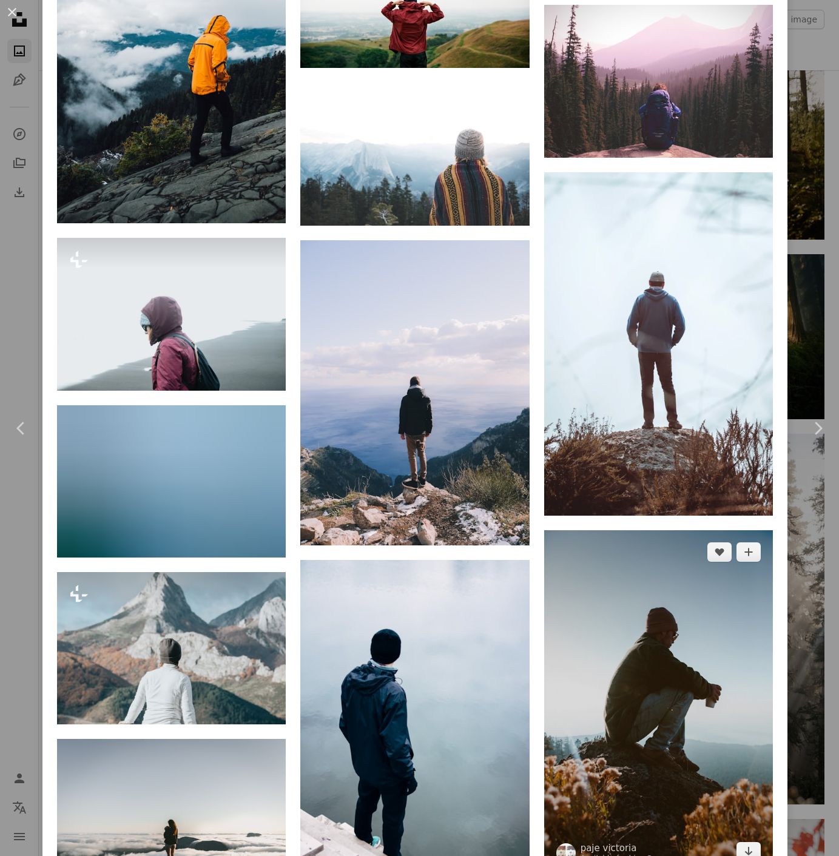
scroll to position [2868, 0]
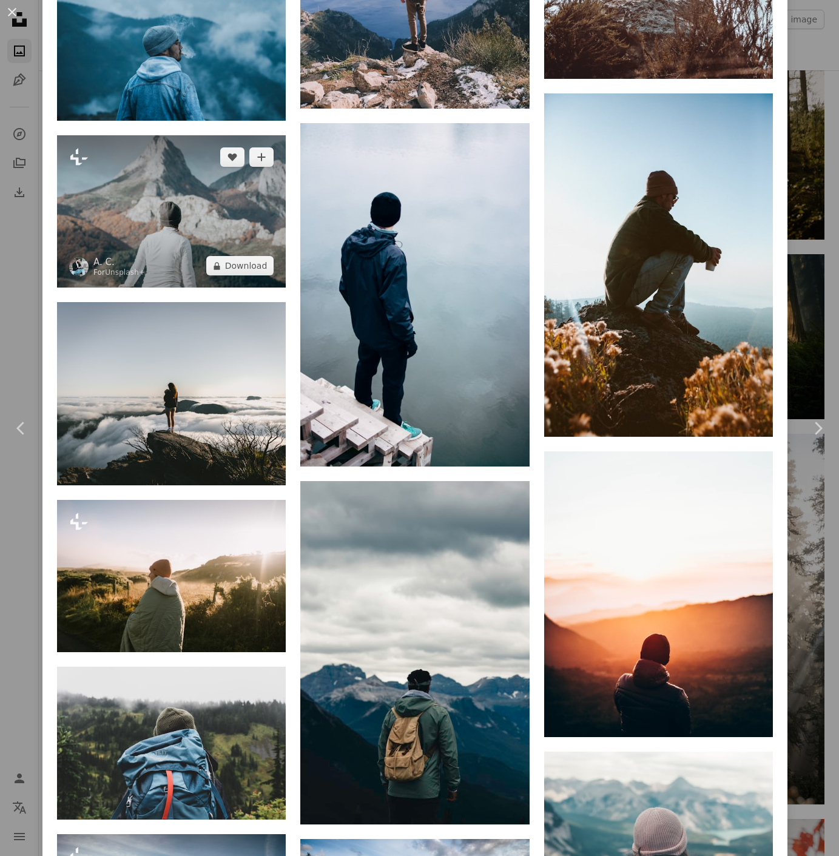
click at [115, 239] on img at bounding box center [171, 211] width 229 height 152
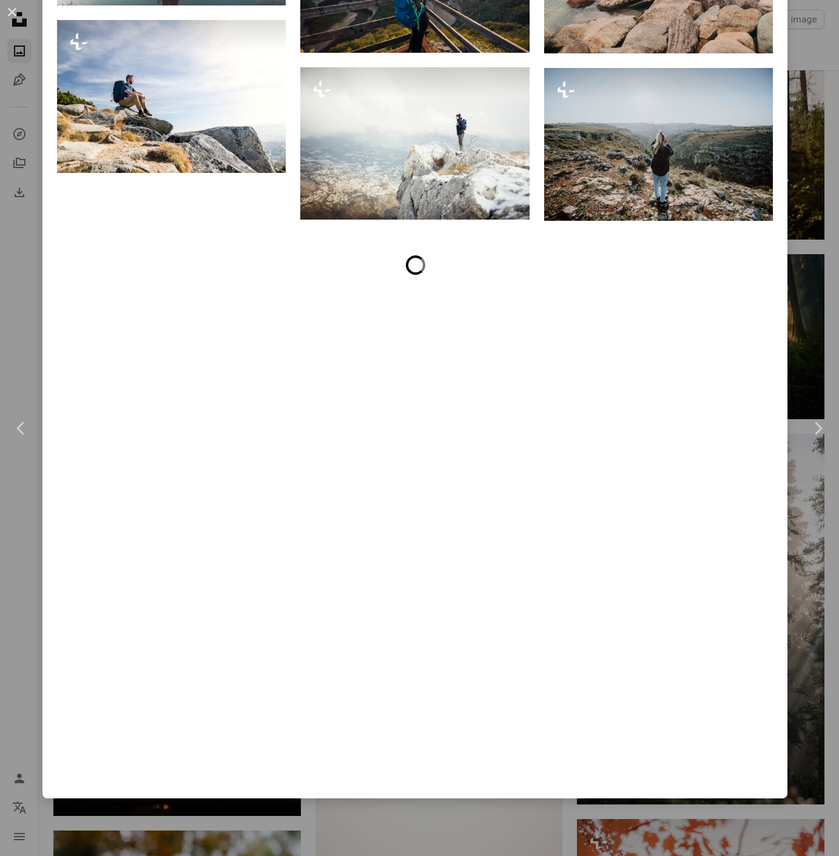
scroll to position [5764, 0]
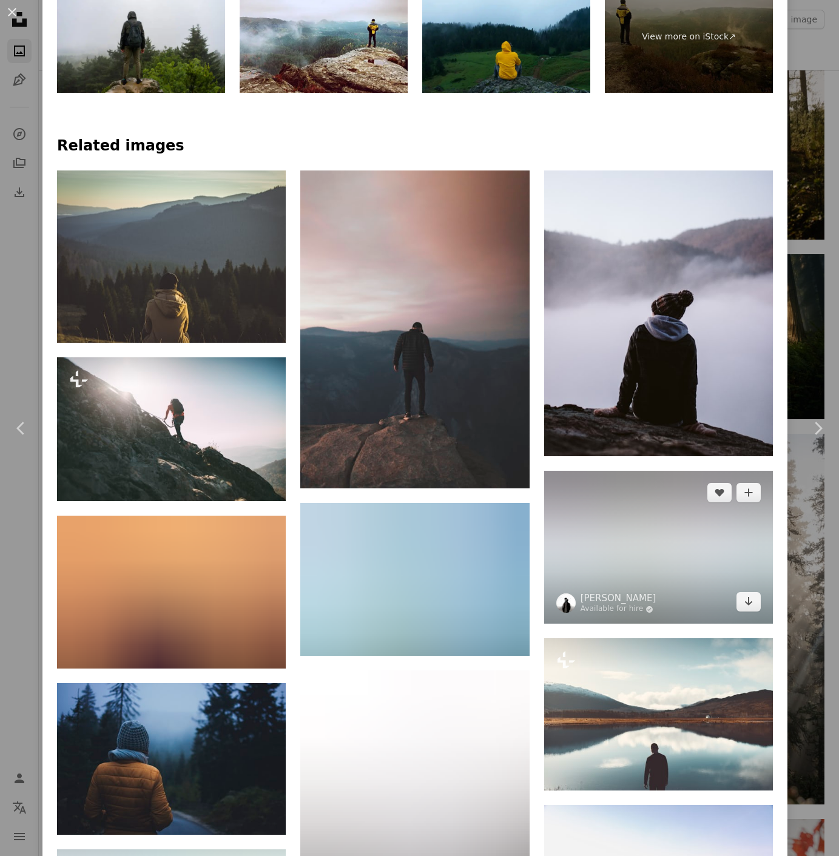
scroll to position [1084, 0]
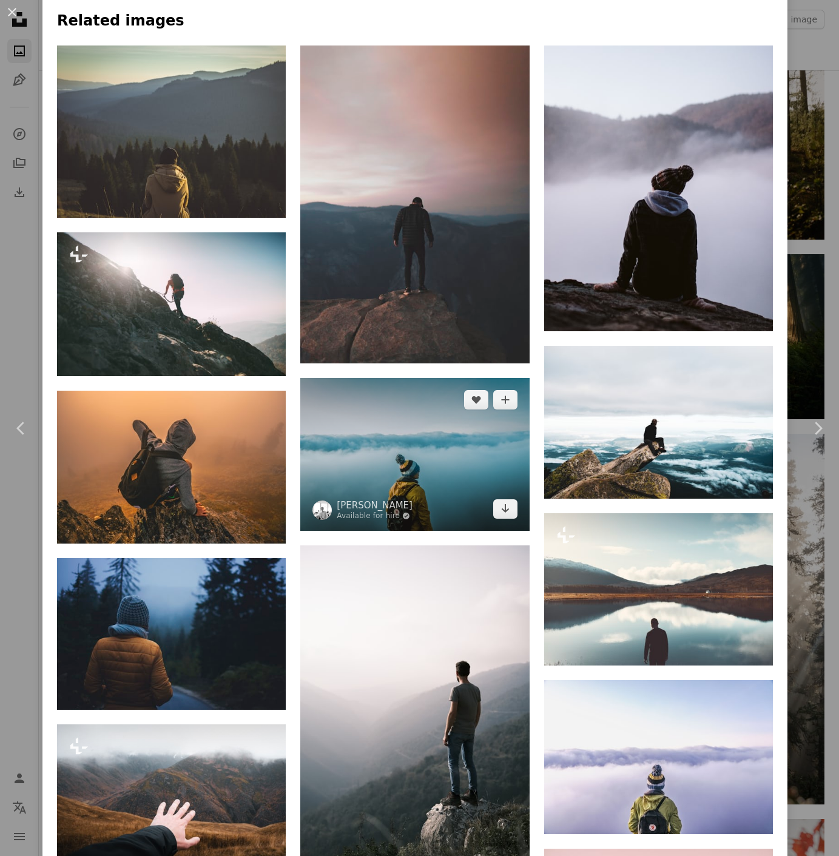
click at [414, 459] on img at bounding box center [414, 454] width 229 height 152
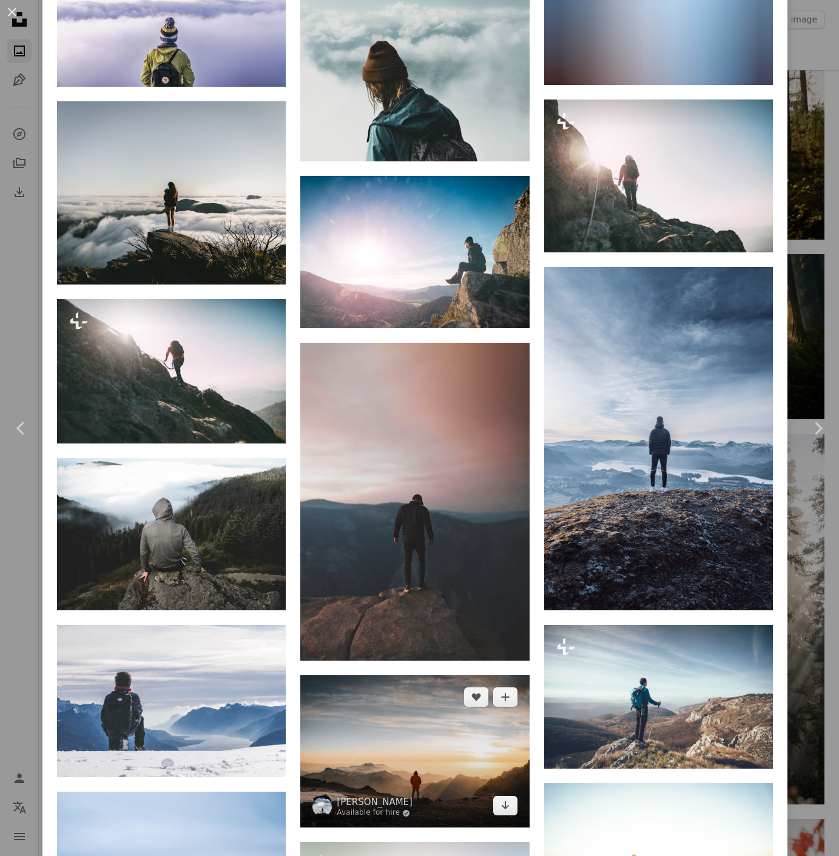
scroll to position [1509, 0]
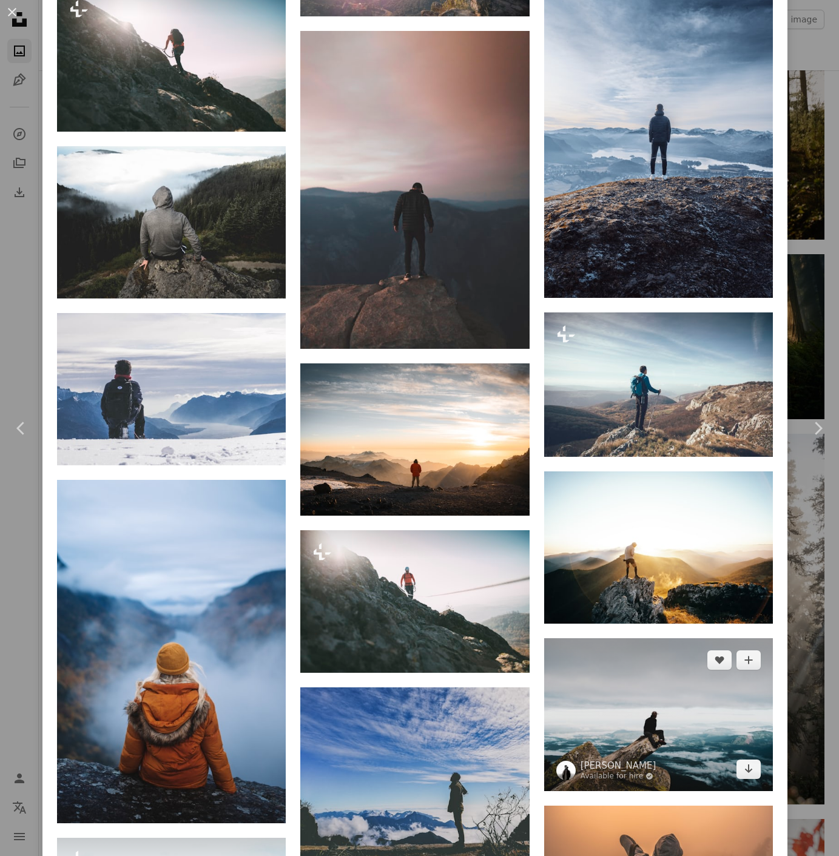
click at [683, 707] on img at bounding box center [658, 714] width 229 height 152
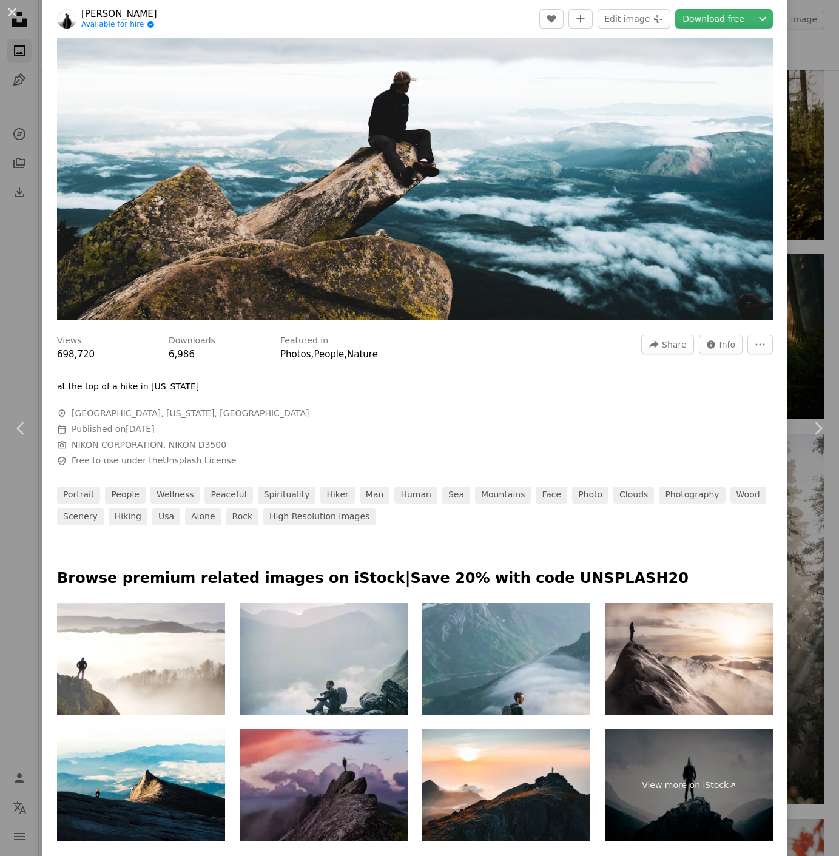
scroll to position [460, 0]
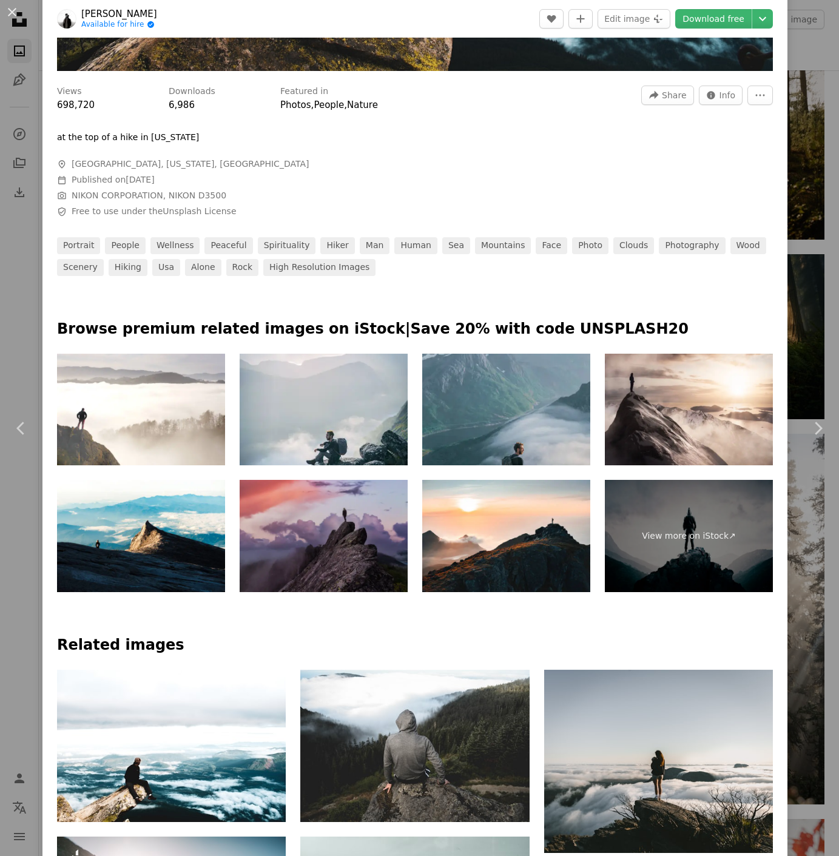
click at [504, 386] on img at bounding box center [506, 410] width 168 height 112
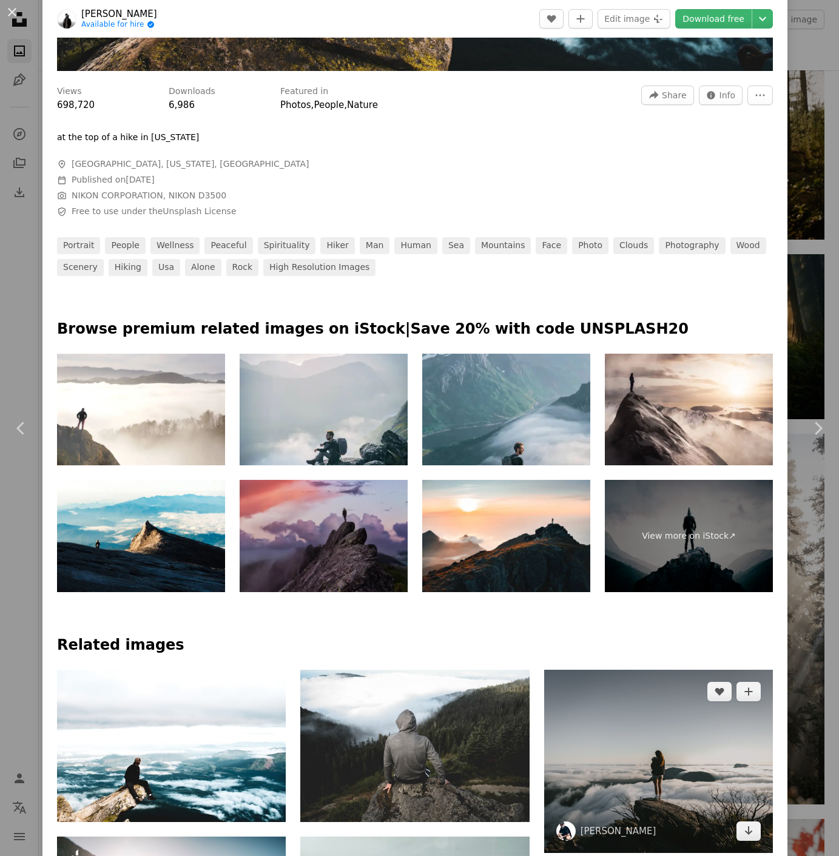
scroll to position [797, 0]
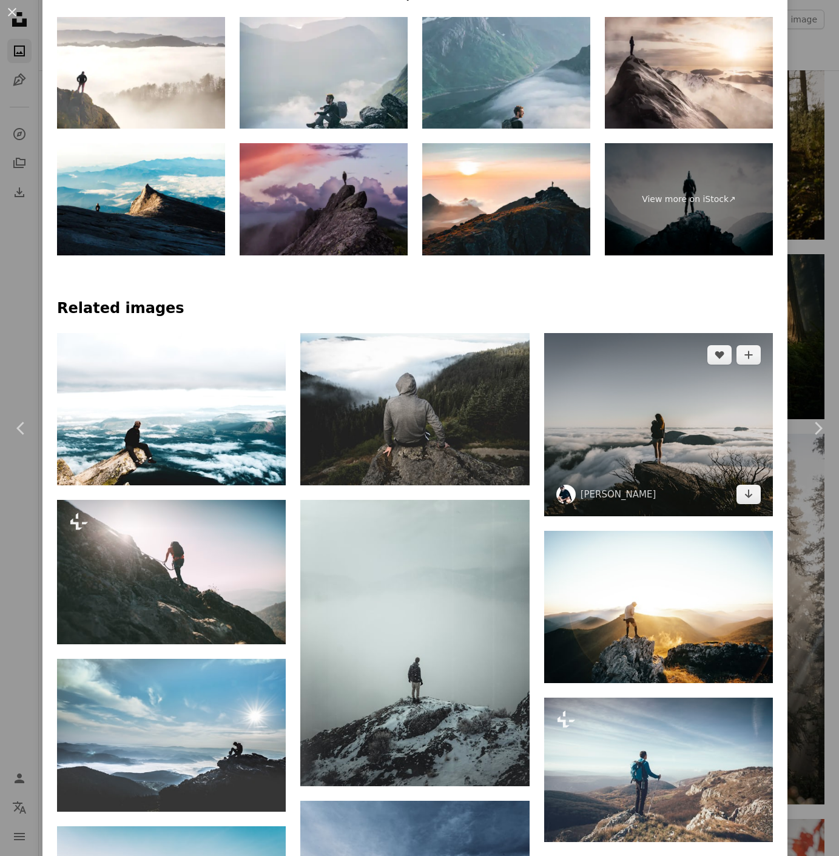
click at [682, 434] on img at bounding box center [658, 424] width 229 height 183
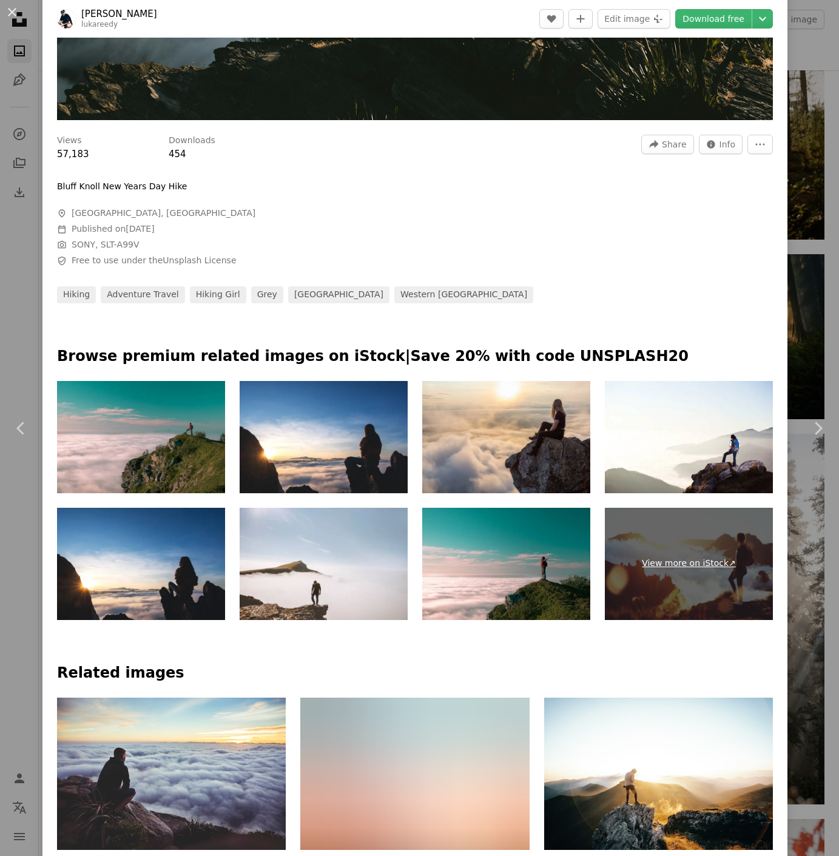
scroll to position [958, 0]
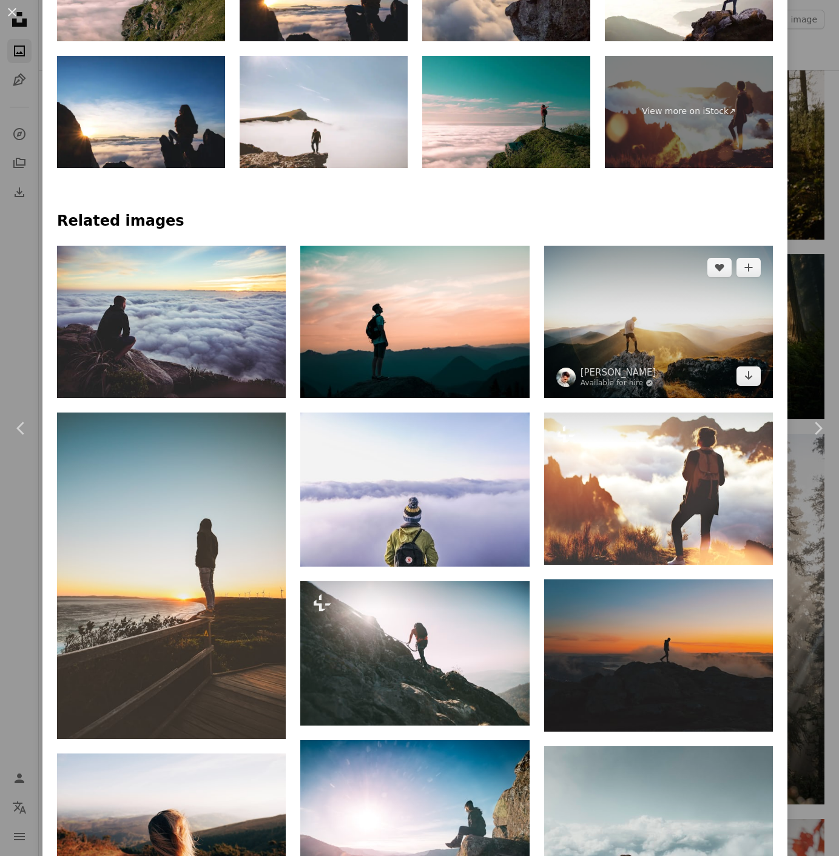
click at [640, 299] on img at bounding box center [658, 322] width 229 height 152
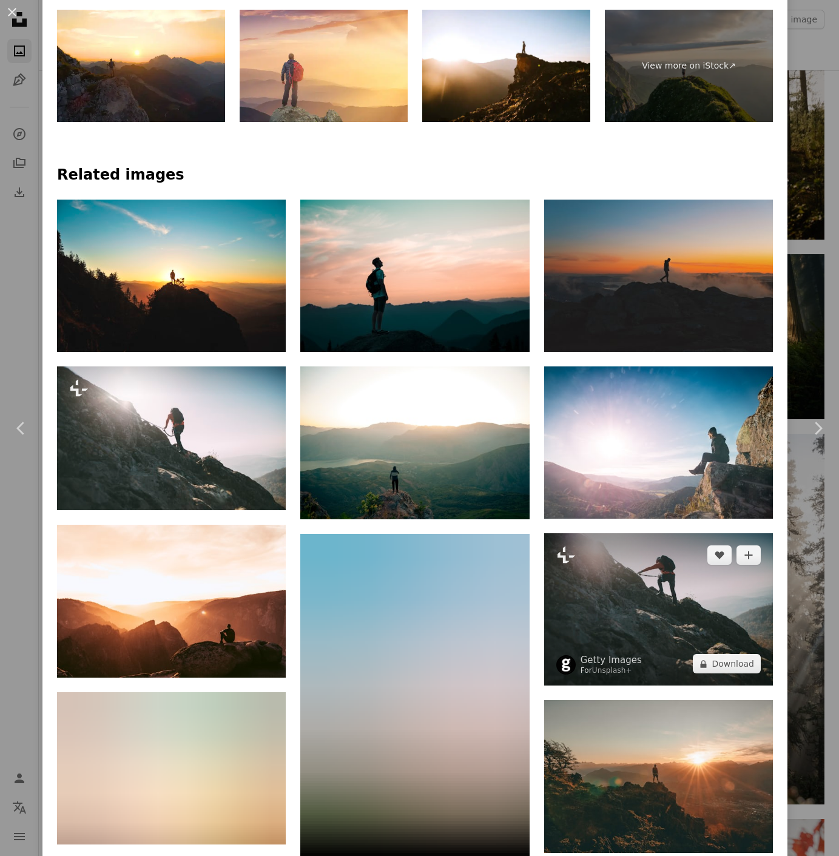
scroll to position [1076, 0]
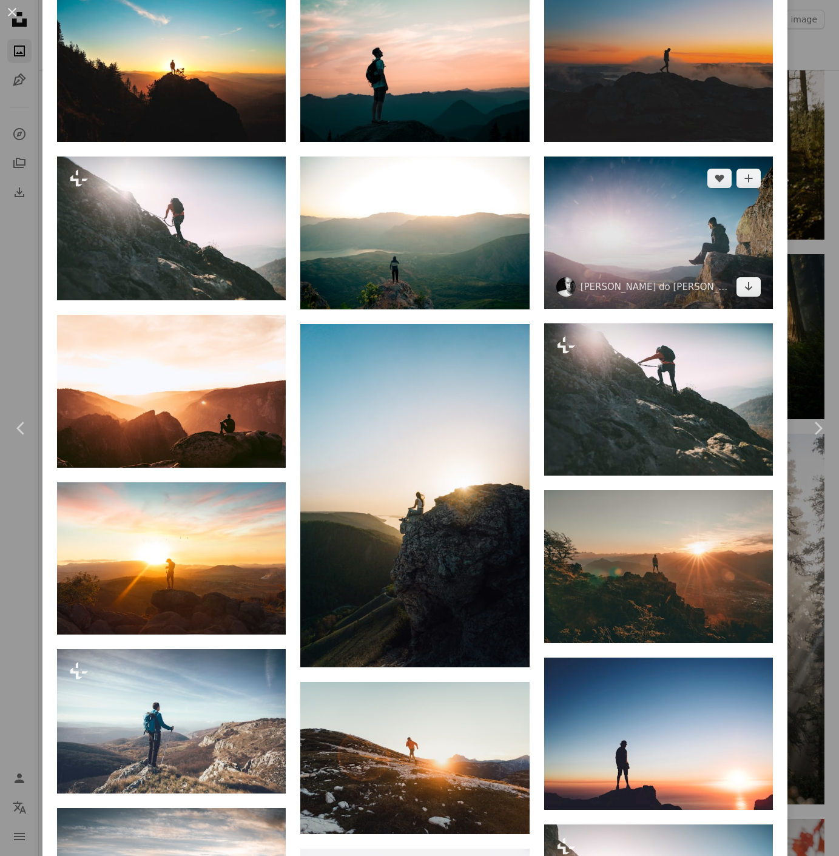
click at [667, 235] on img at bounding box center [658, 233] width 229 height 152
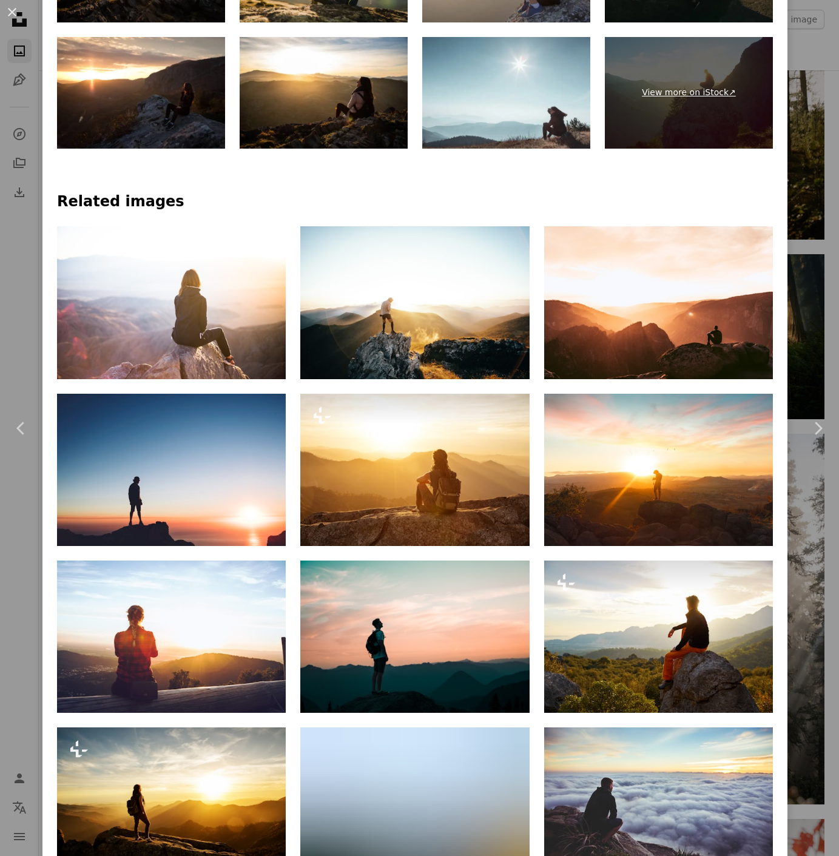
scroll to position [922, 0]
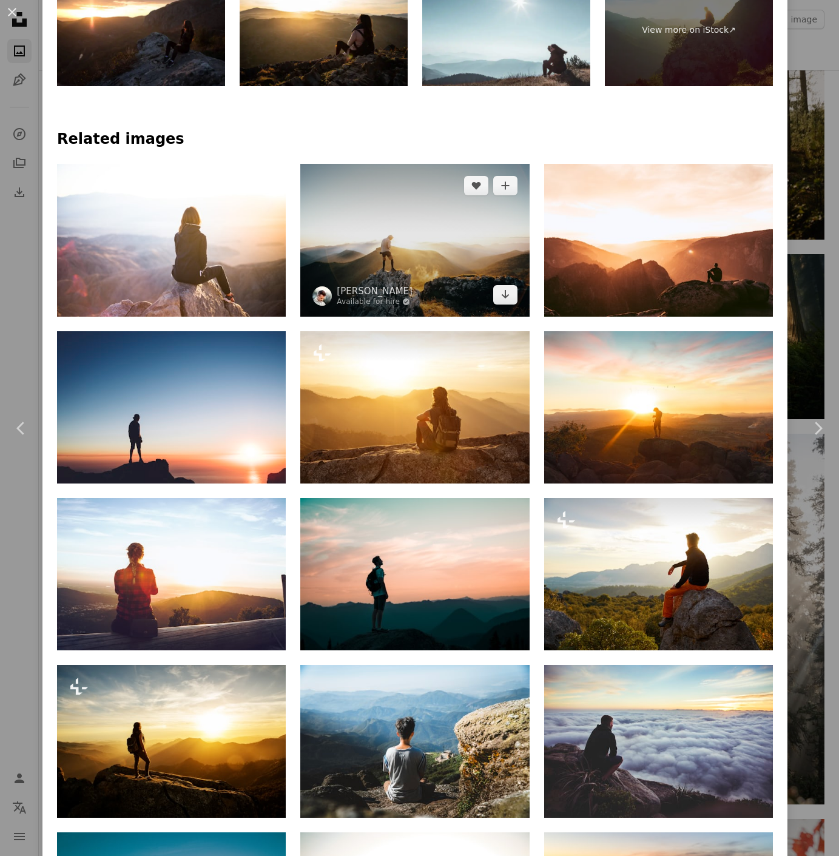
click at [444, 215] on img at bounding box center [414, 240] width 229 height 152
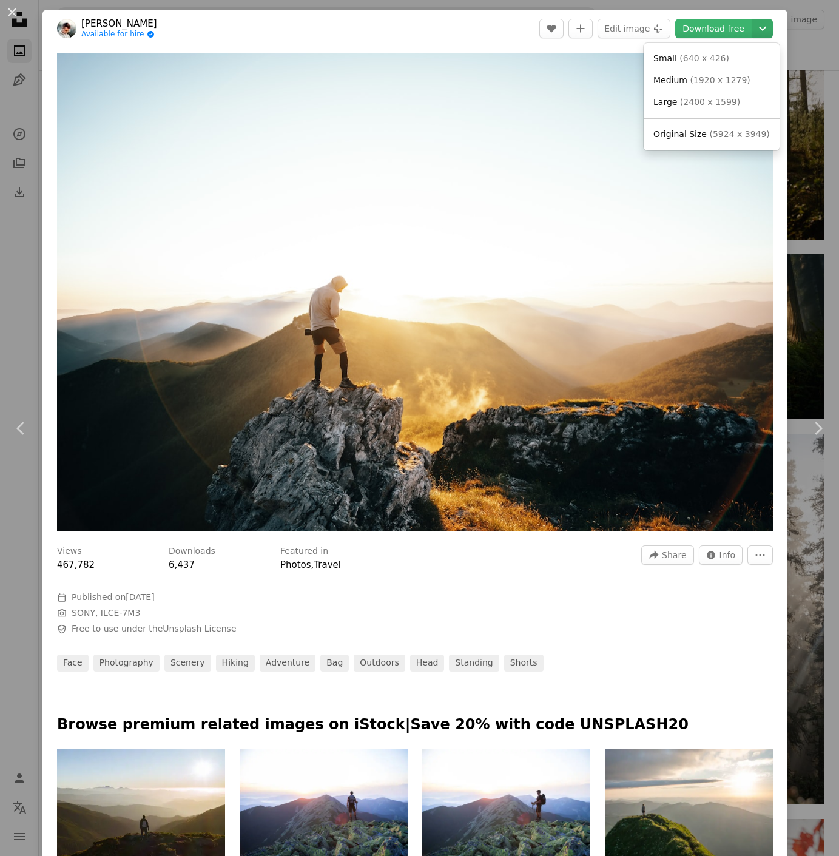
click at [768, 30] on icon "Chevron down" at bounding box center [762, 28] width 19 height 15
click at [743, 129] on span "( 5924 x 3949 )" at bounding box center [739, 134] width 60 height 10
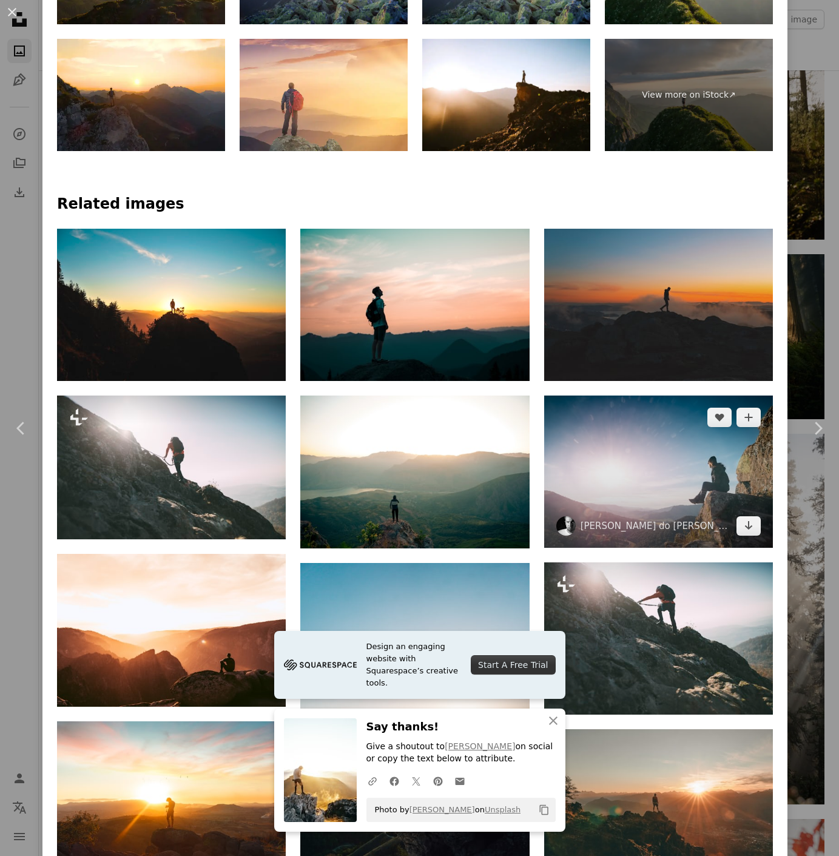
scroll to position [1087, 0]
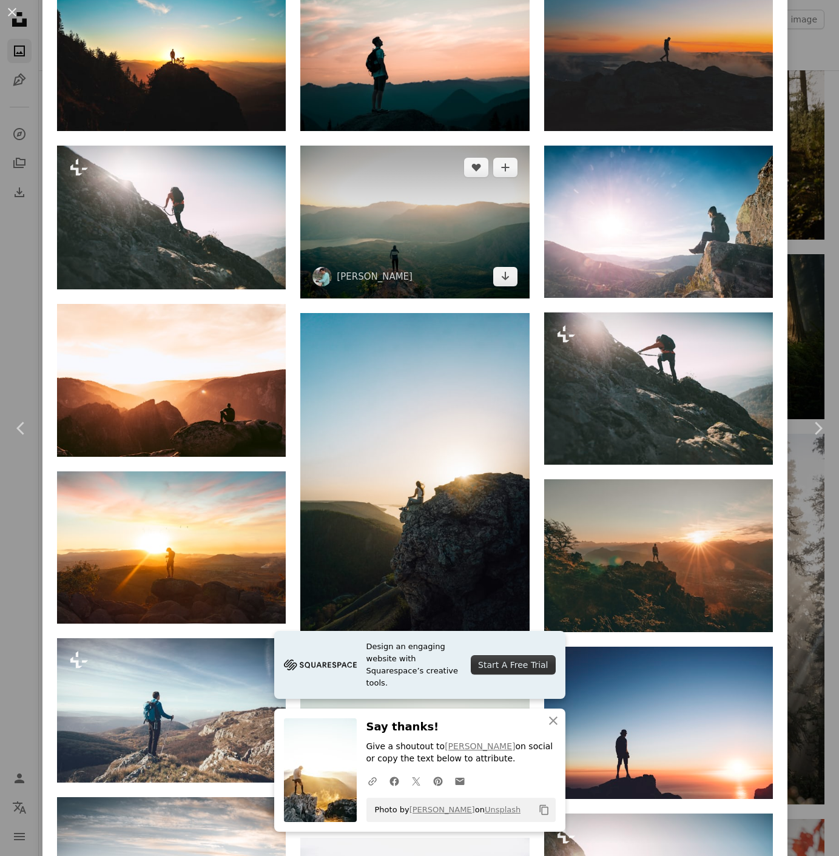
click at [458, 208] on img at bounding box center [414, 222] width 229 height 152
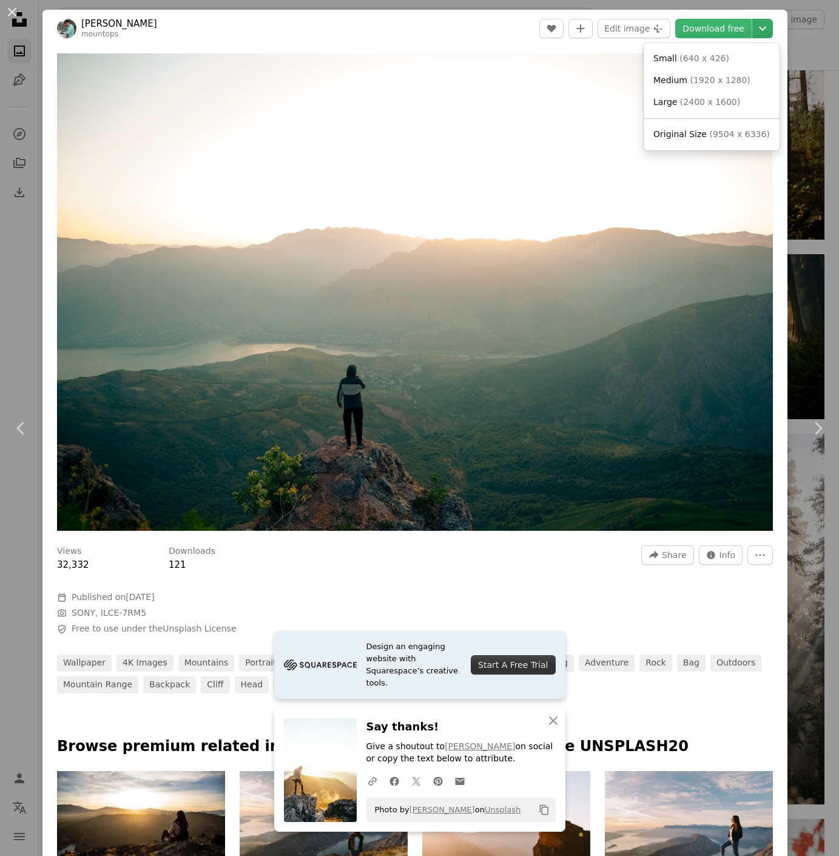
click at [766, 32] on icon "Chevron down" at bounding box center [762, 28] width 19 height 15
click at [754, 132] on span "( 9504 x 6336 )" at bounding box center [739, 134] width 60 height 10
